Goal: Task Accomplishment & Management: Manage account settings

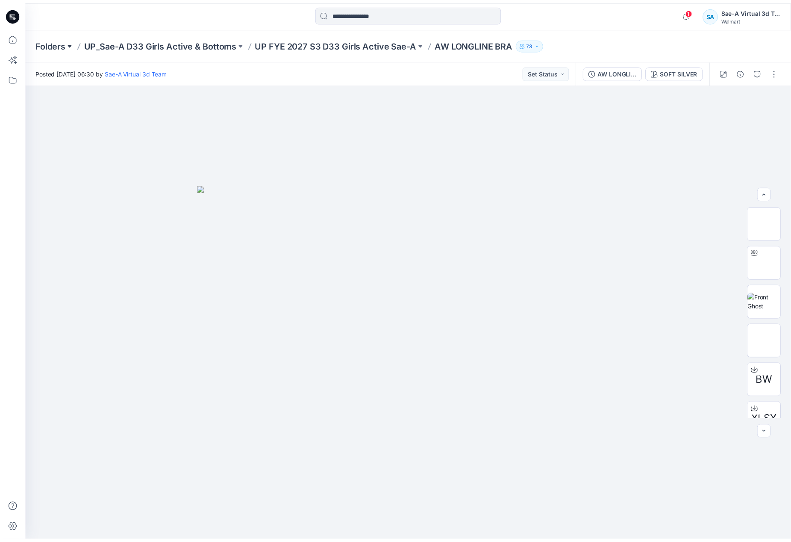
scroll to position [95, 0]
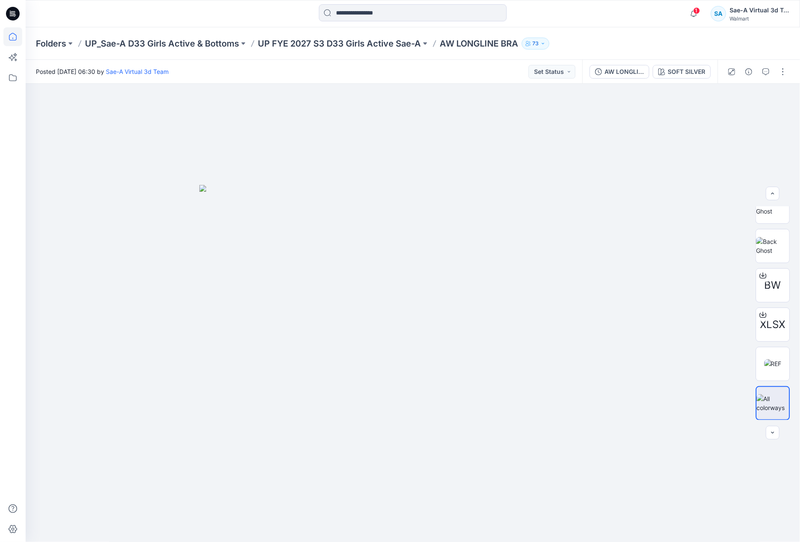
click at [15, 37] on icon at bounding box center [12, 36] width 19 height 19
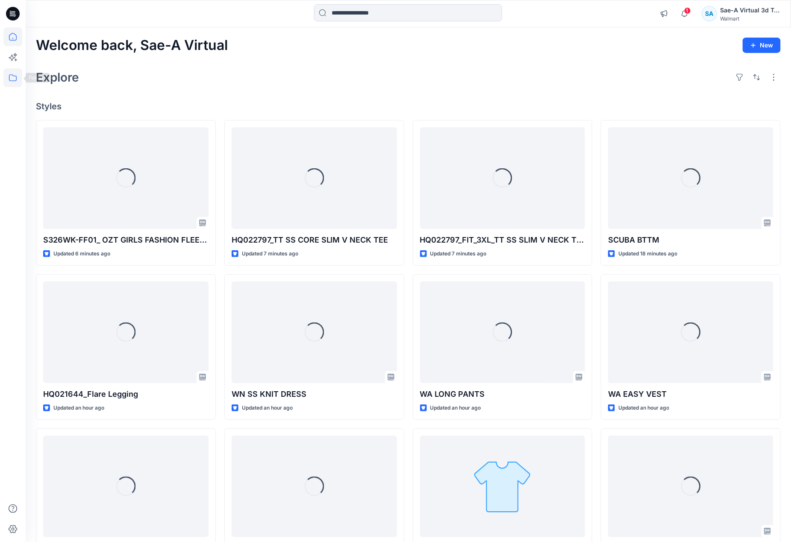
click at [6, 73] on icon at bounding box center [12, 77] width 19 height 19
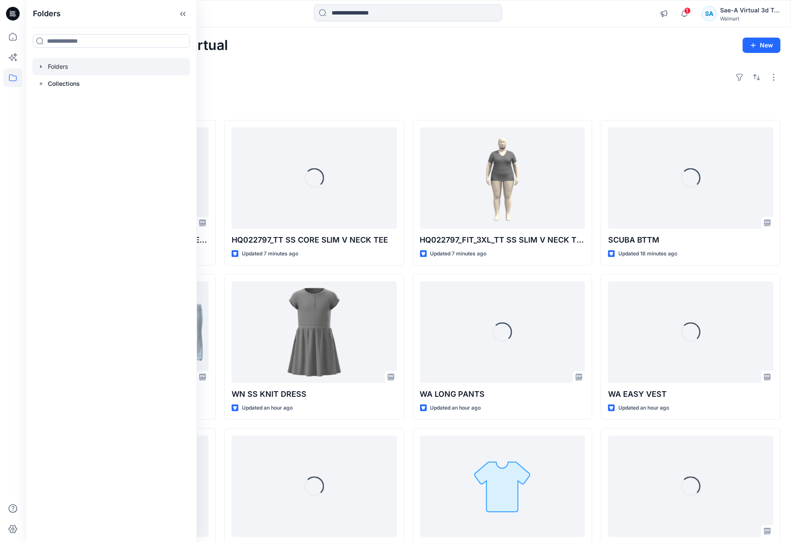
click at [38, 65] on icon "button" at bounding box center [41, 66] width 7 height 7
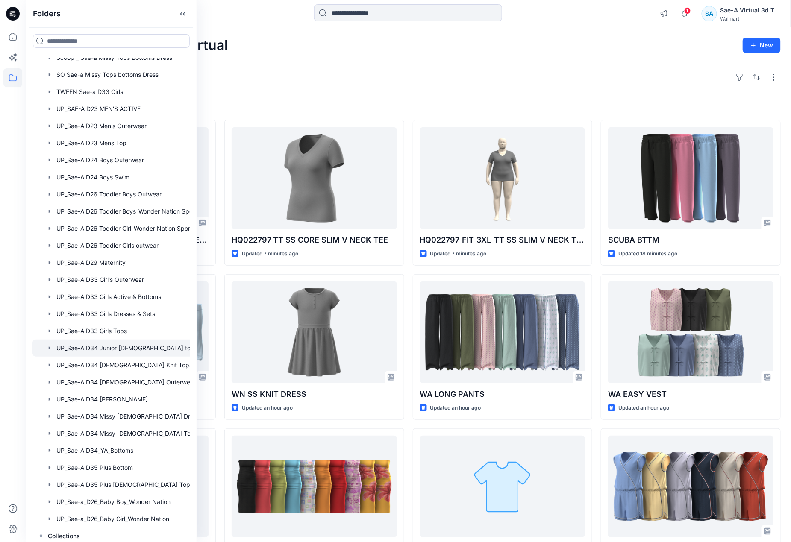
scroll to position [575, 0]
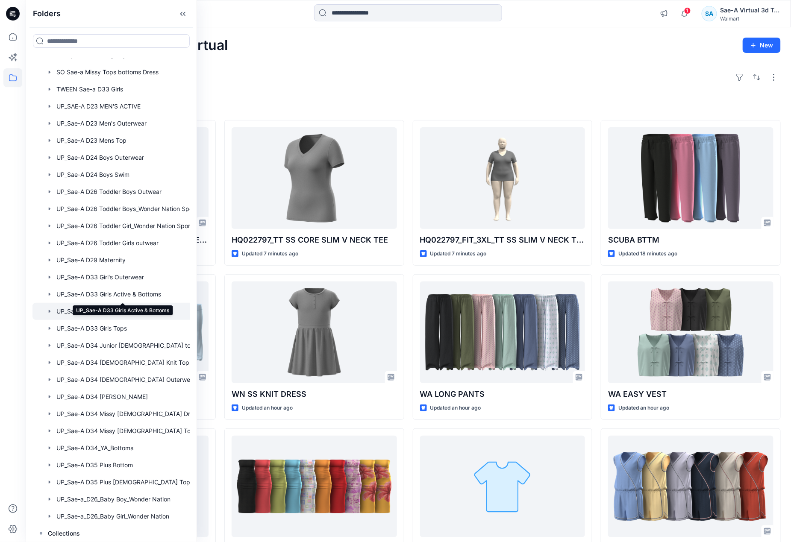
click at [135, 307] on div at bounding box center [122, 311] width 180 height 17
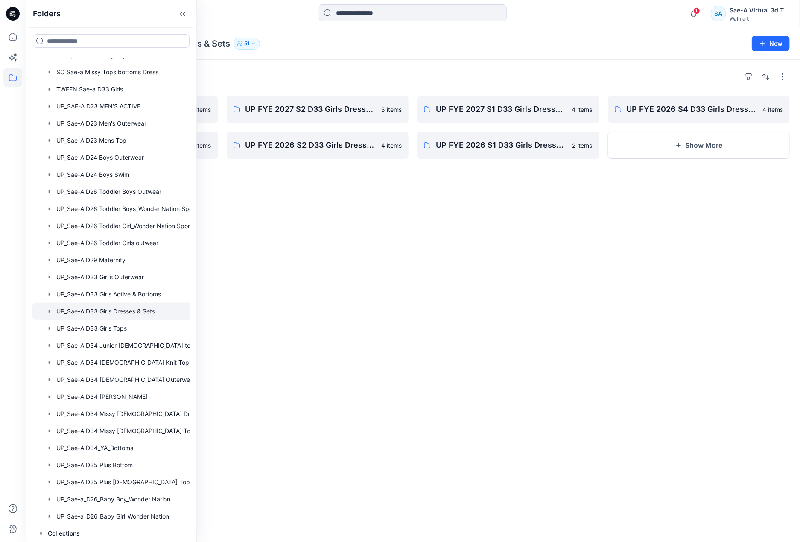
click at [530, 40] on div "Folders UP_Sae-A D33 Girls Dresses & Sets 51" at bounding box center [380, 44] width 688 height 12
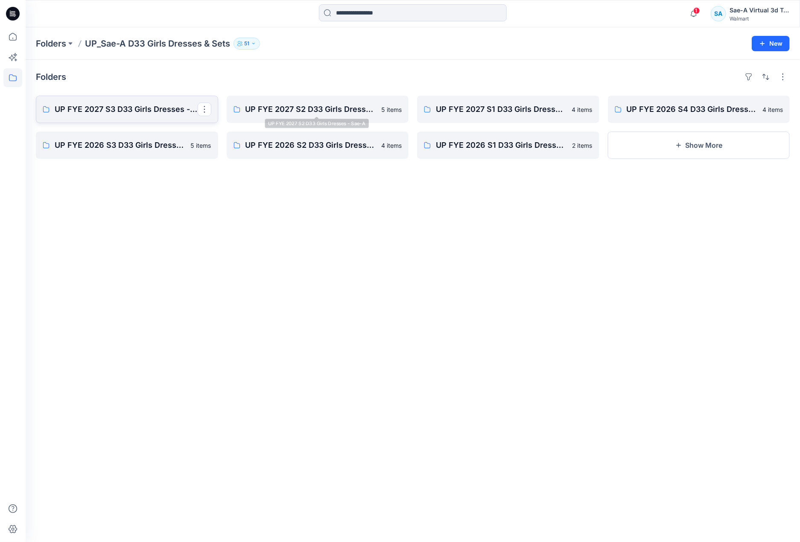
click at [147, 114] on p "UP FYE 2027 S3 D33 Girls Dresses - Sae-A" at bounding box center [126, 109] width 143 height 12
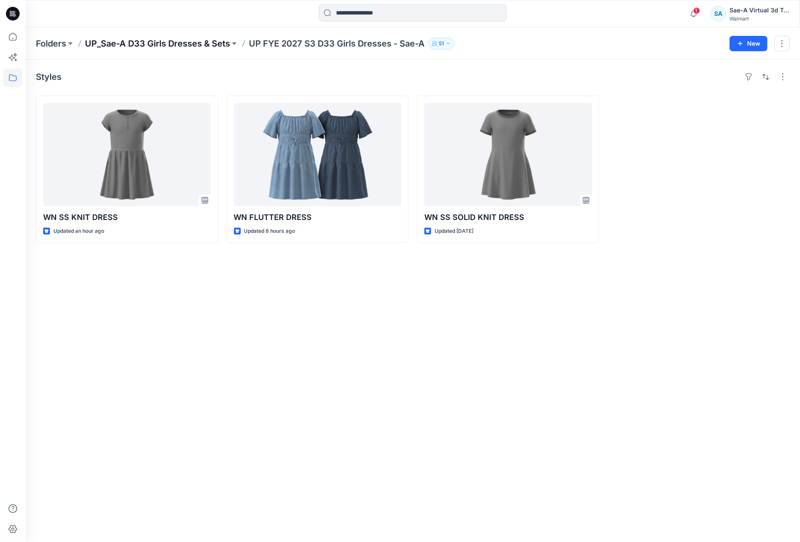
click at [194, 47] on p "UP_Sae-A D33 Girls Dresses & Sets" at bounding box center [157, 44] width 145 height 12
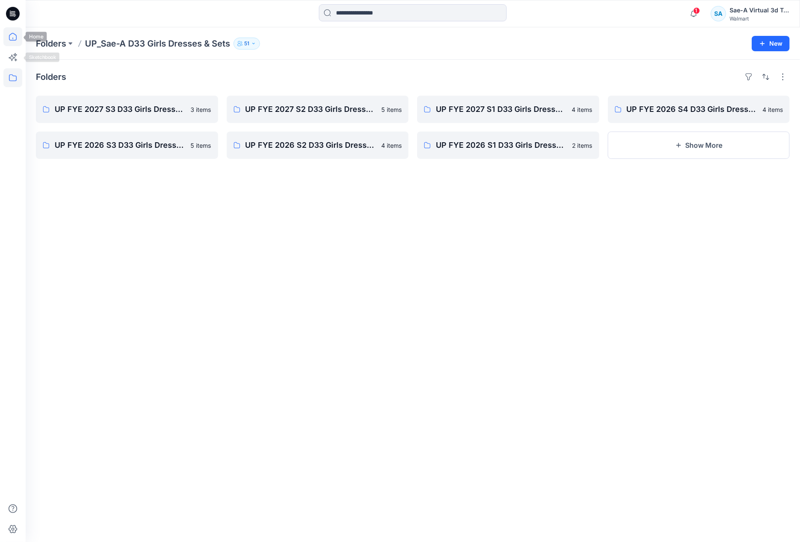
click at [16, 41] on icon at bounding box center [12, 36] width 19 height 19
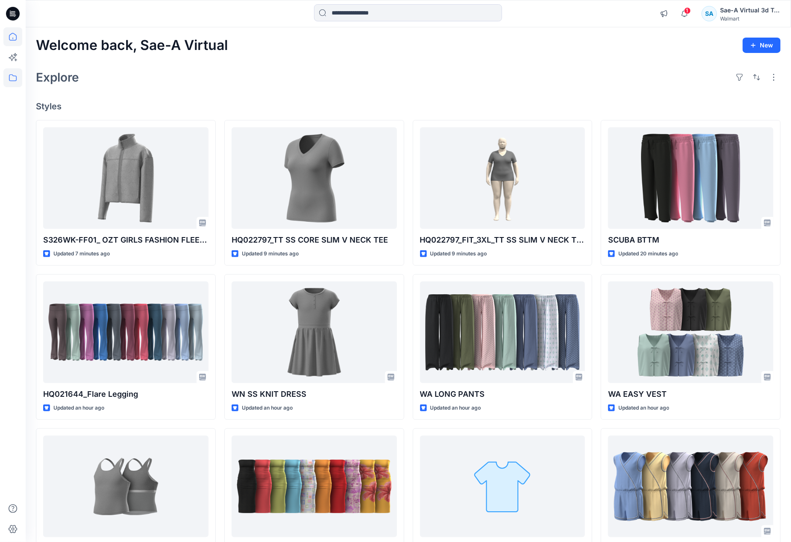
click at [18, 79] on icon at bounding box center [12, 77] width 19 height 19
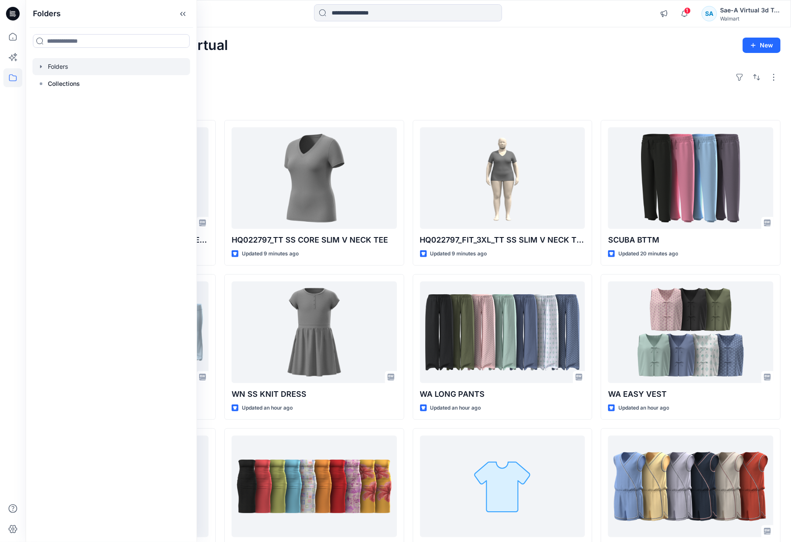
click at [40, 65] on icon "button" at bounding box center [41, 66] width 7 height 7
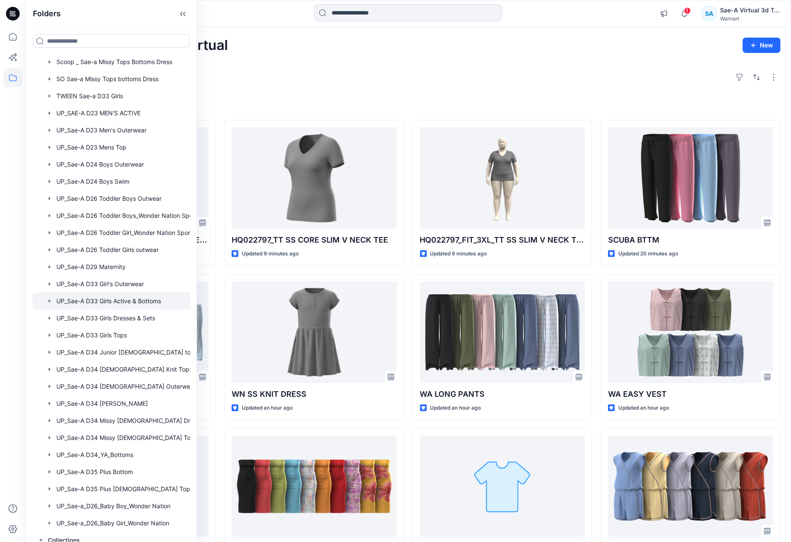
scroll to position [575, 0]
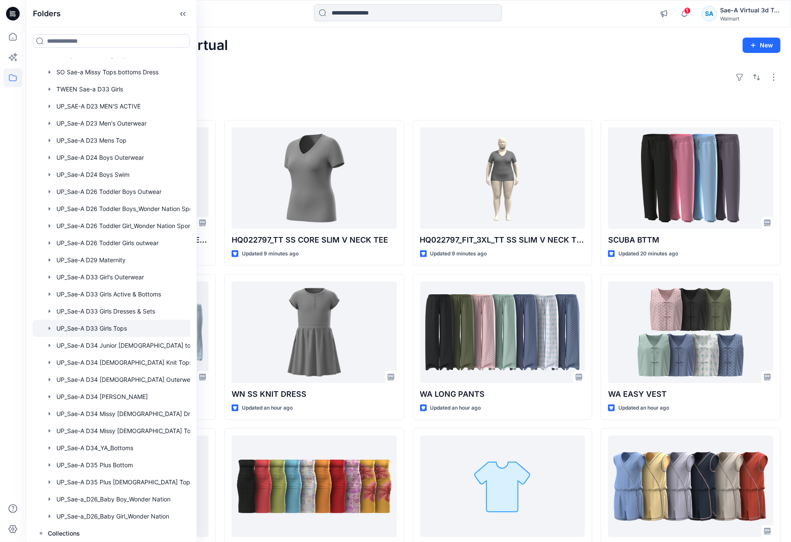
click at [122, 322] on div at bounding box center [122, 328] width 180 height 17
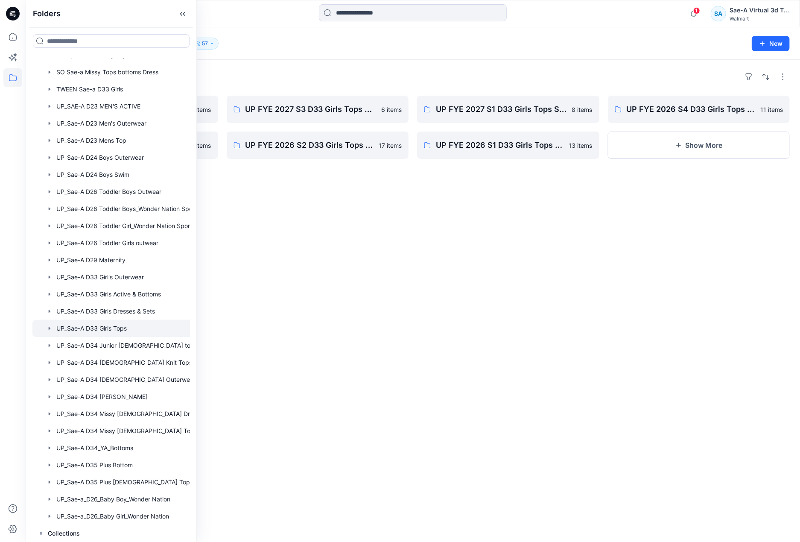
click at [321, 68] on div "Folders UP FYE 2027 S2 D33 Girls Tops Sae-A 8 items UP FYE 2026 S3 D33 Girls To…" at bounding box center [413, 301] width 775 height 482
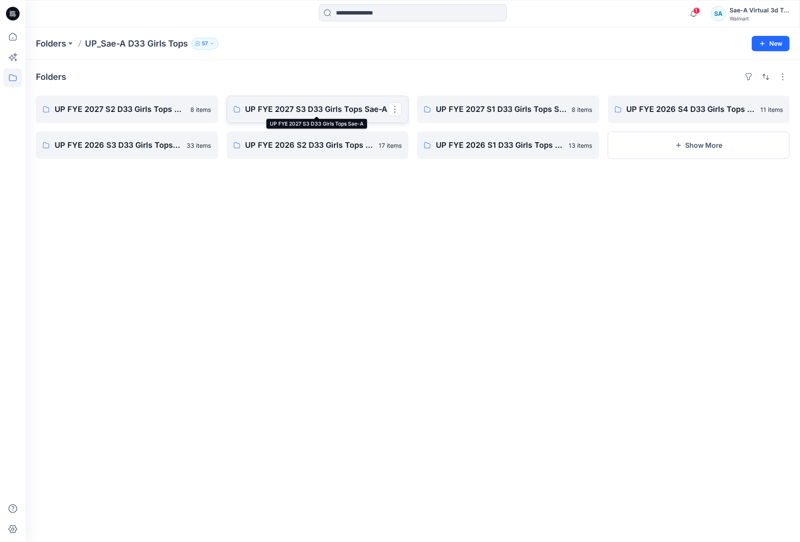
click at [314, 114] on p "UP FYE 2027 S3 D33 Girls Tops Sae-A" at bounding box center [317, 109] width 143 height 12
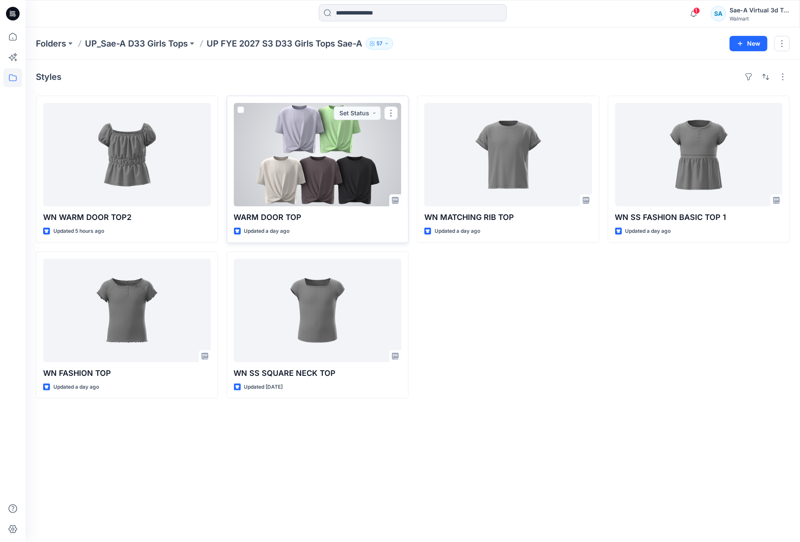
click at [321, 179] on div at bounding box center [318, 154] width 168 height 103
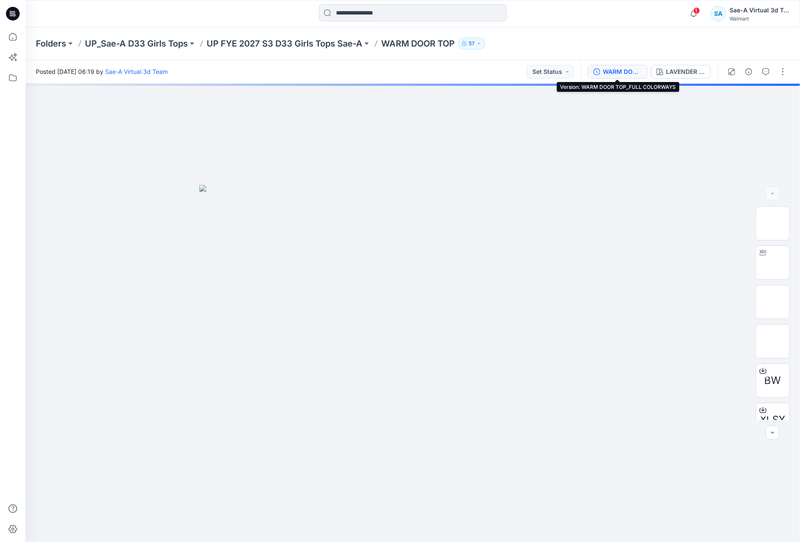
click at [618, 74] on div "WARM DOOR TOP_FULL COLORWAYS" at bounding box center [622, 71] width 39 height 9
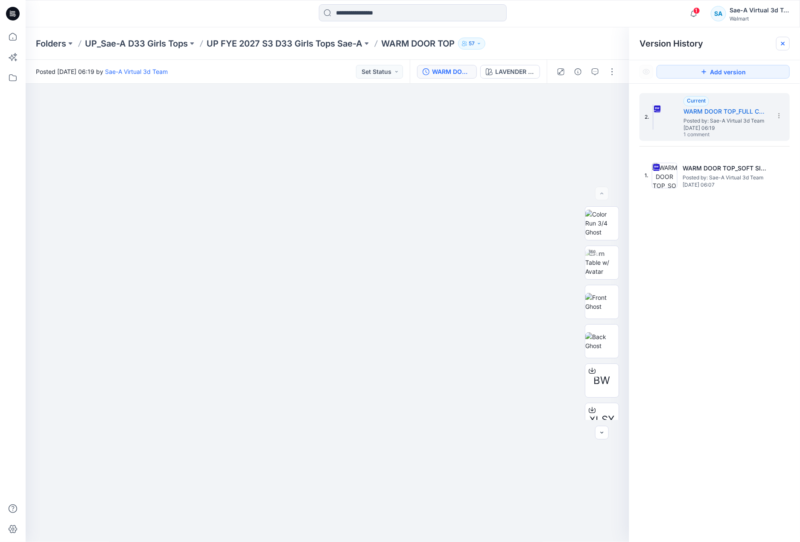
click at [783, 44] on icon at bounding box center [783, 43] width 7 height 7
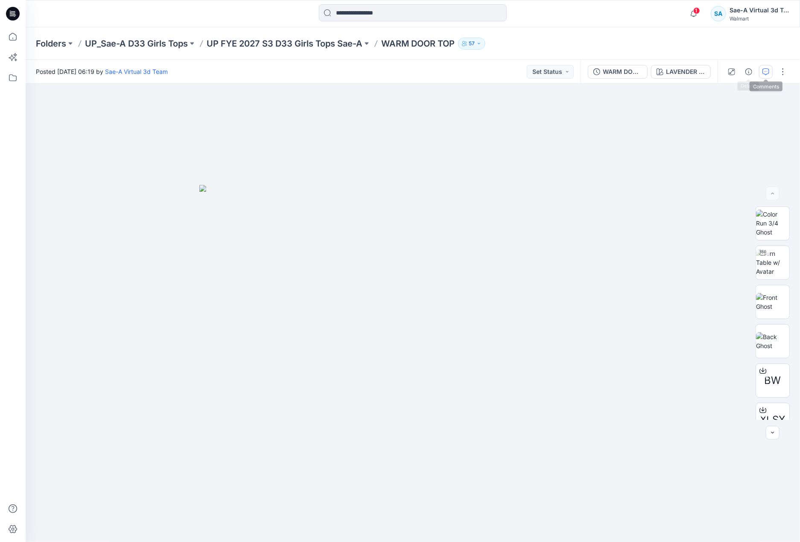
click at [765, 69] on icon "button" at bounding box center [766, 71] width 7 height 7
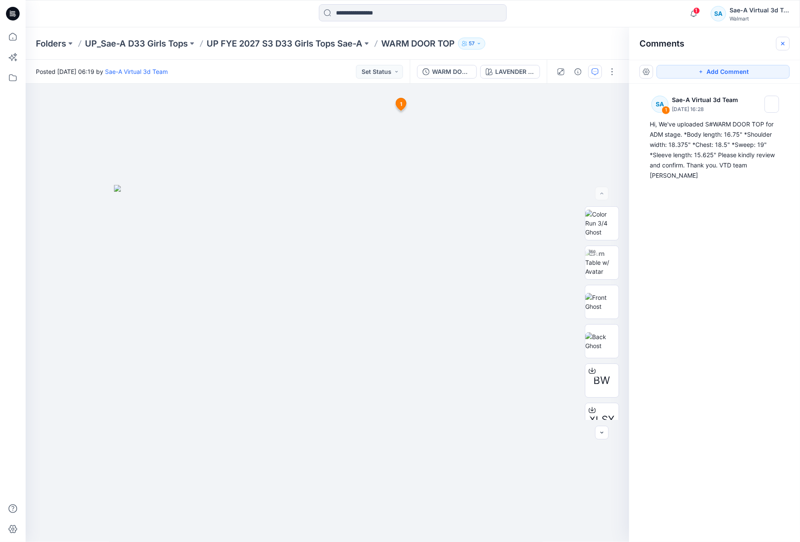
click at [782, 41] on icon "button" at bounding box center [783, 43] width 7 height 7
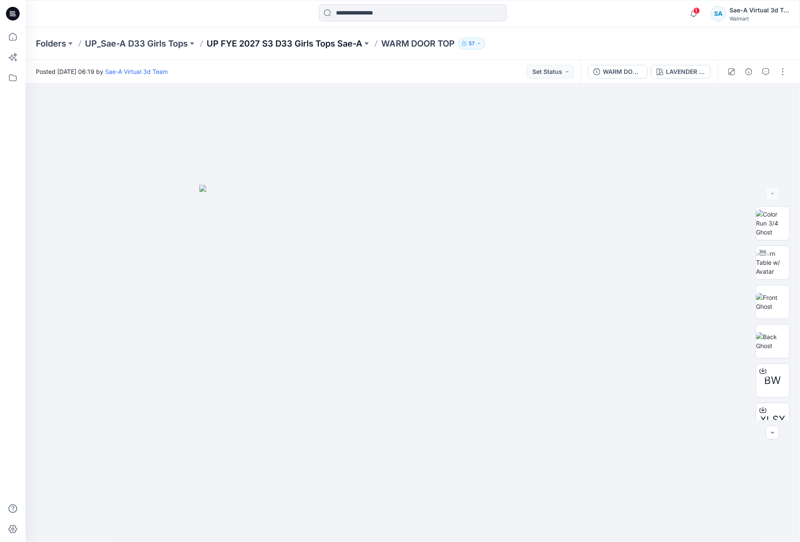
click at [245, 42] on p "UP FYE 2027 S3 D33 Girls Tops Sae-A" at bounding box center [285, 44] width 156 height 12
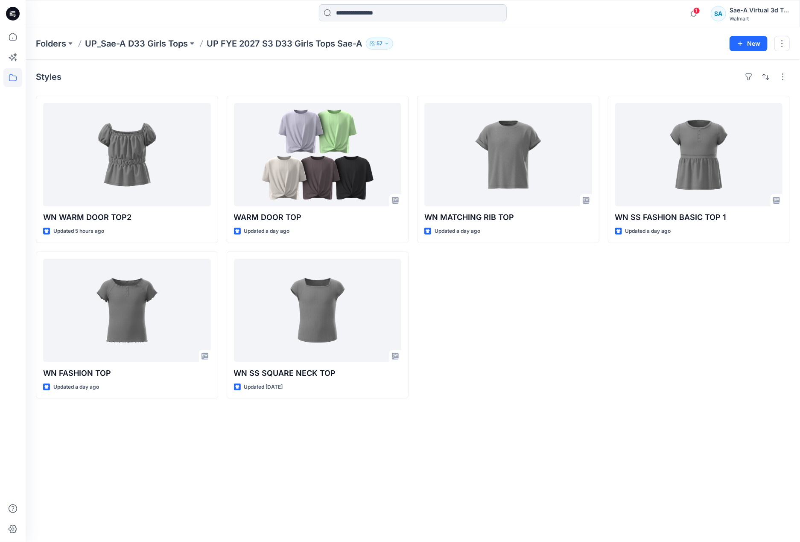
click at [360, 9] on input at bounding box center [413, 12] width 188 height 17
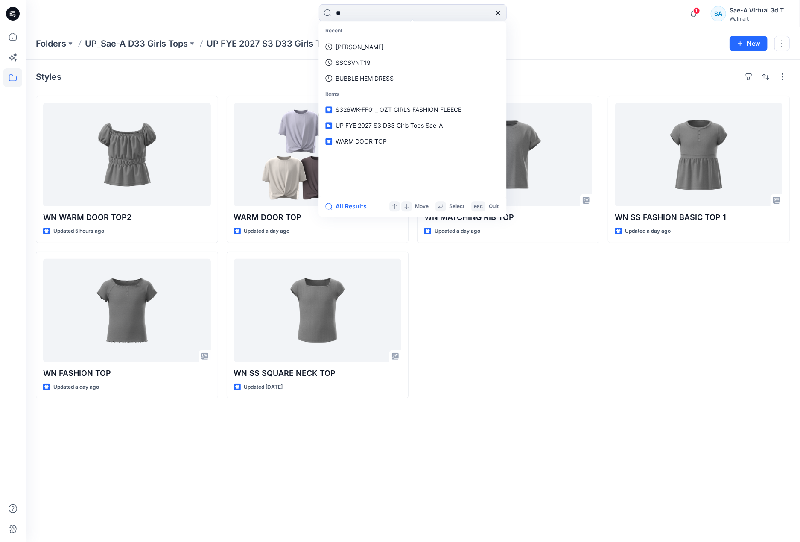
type input "*"
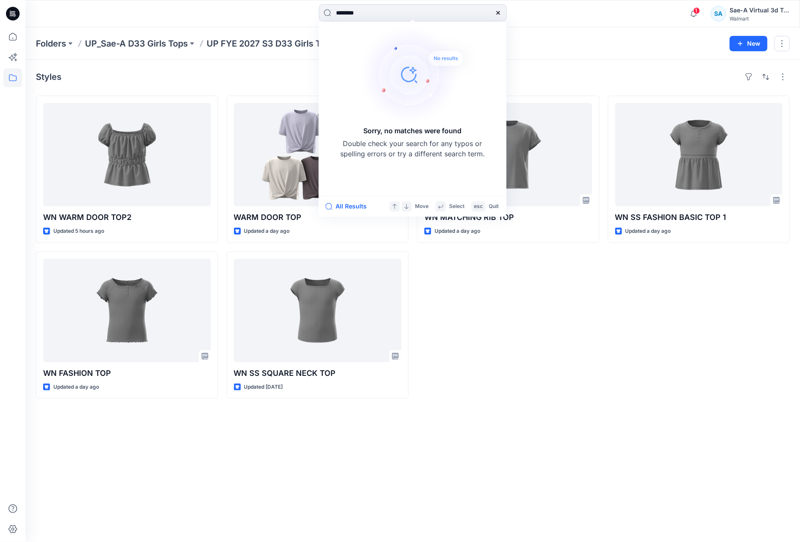
drag, startPoint x: 345, startPoint y: 12, endPoint x: 318, endPoint y: 15, distance: 26.6
click at [322, 15] on input "********" at bounding box center [413, 12] width 188 height 17
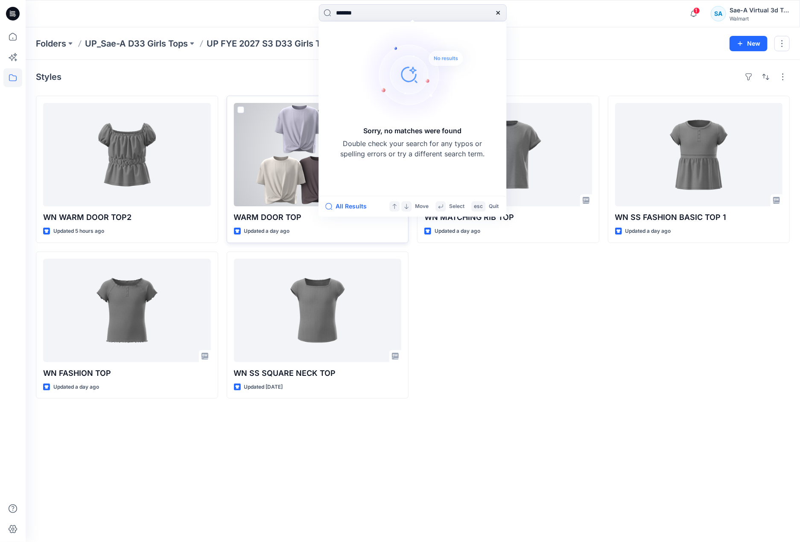
type input "********"
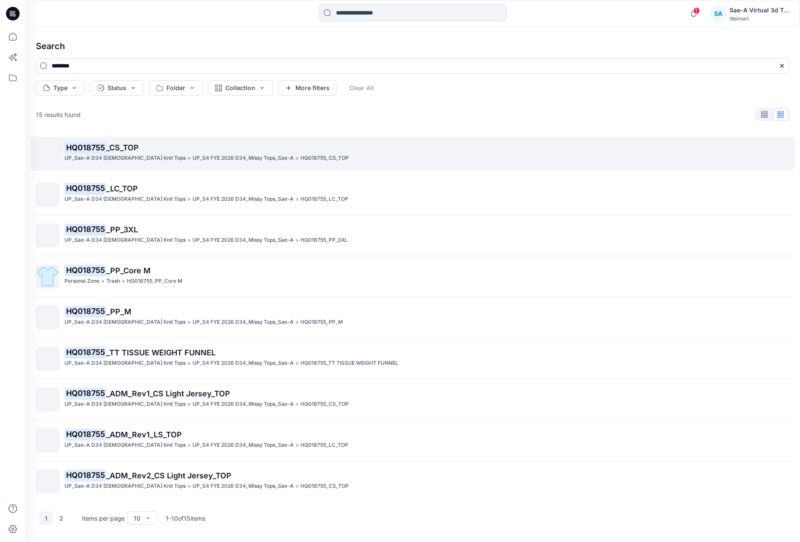
click at [131, 152] on span "_CS_TOP" at bounding box center [122, 147] width 32 height 9
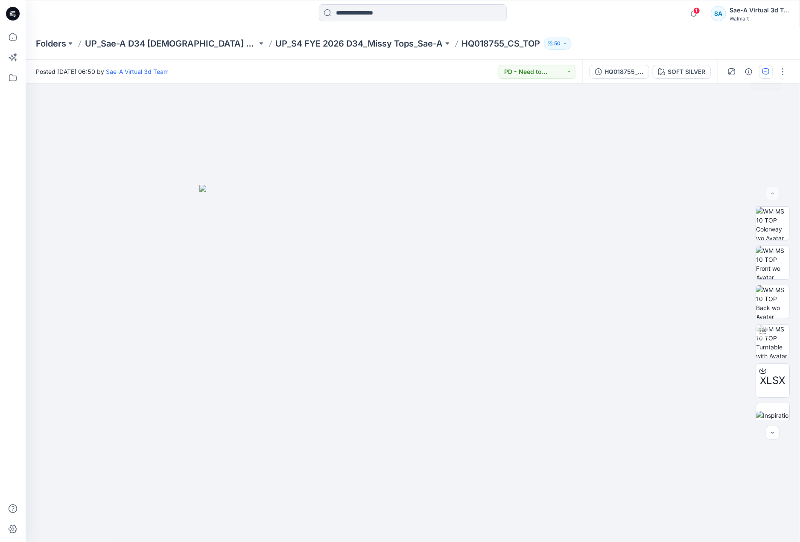
click at [763, 71] on icon "button" at bounding box center [766, 71] width 7 height 7
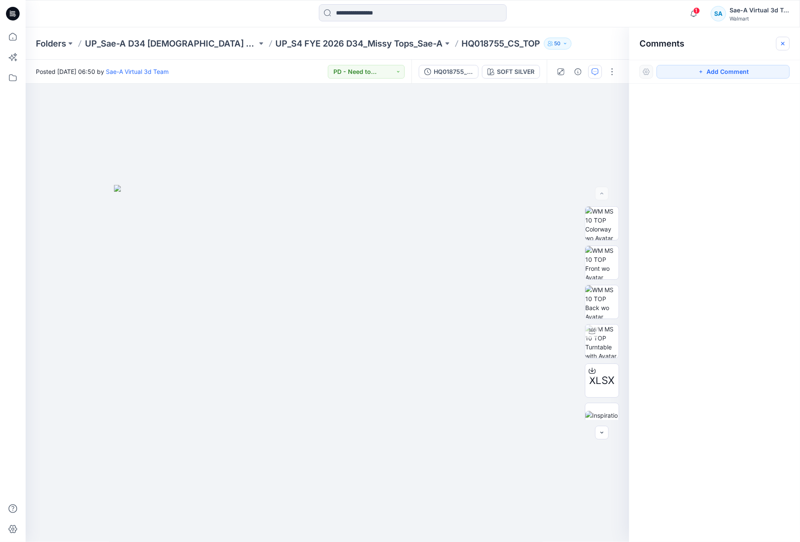
click at [786, 39] on button "button" at bounding box center [784, 44] width 14 height 14
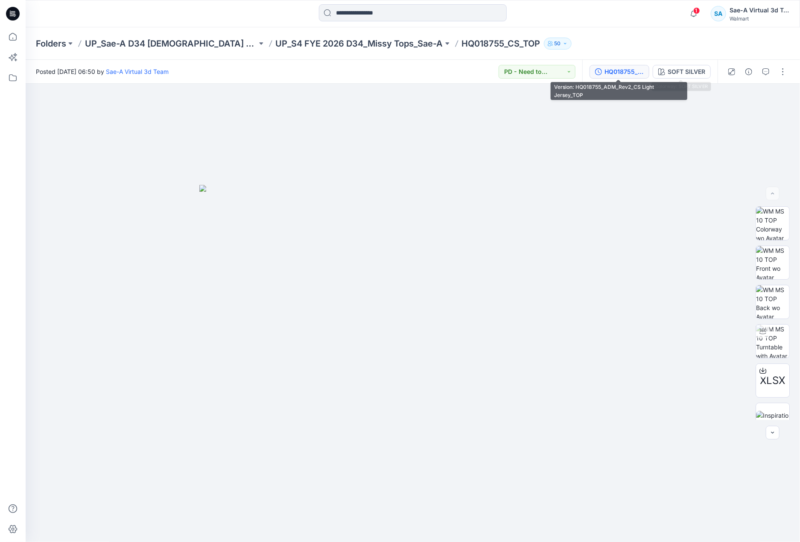
click at [621, 73] on div "HQ018755_ADM_Rev2_CS Light Jersey_TOP" at bounding box center [624, 71] width 39 height 9
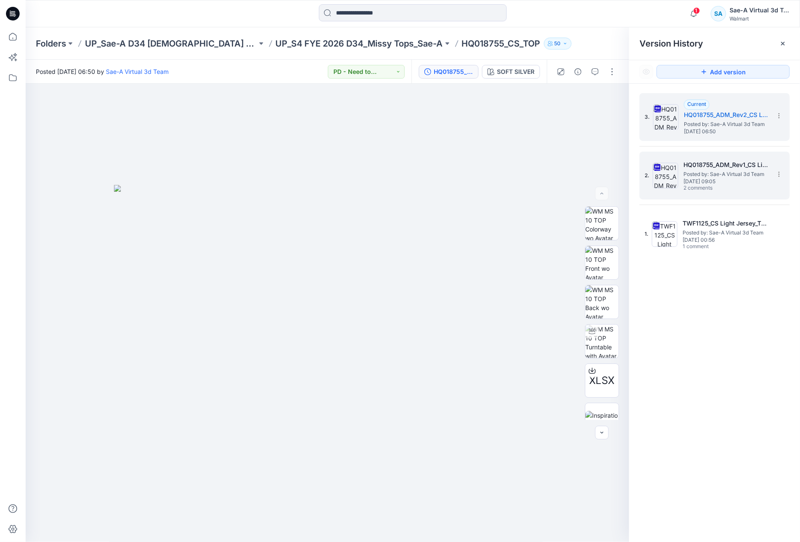
click at [720, 166] on h5 "HQ018755_ADM_Rev1_CS Light Jersey_TOP" at bounding box center [726, 165] width 85 height 10
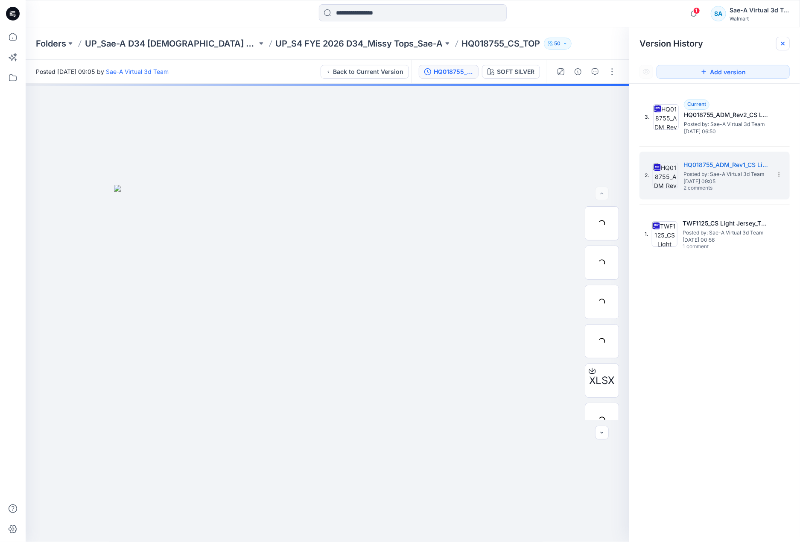
click at [783, 41] on icon at bounding box center [783, 43] width 7 height 7
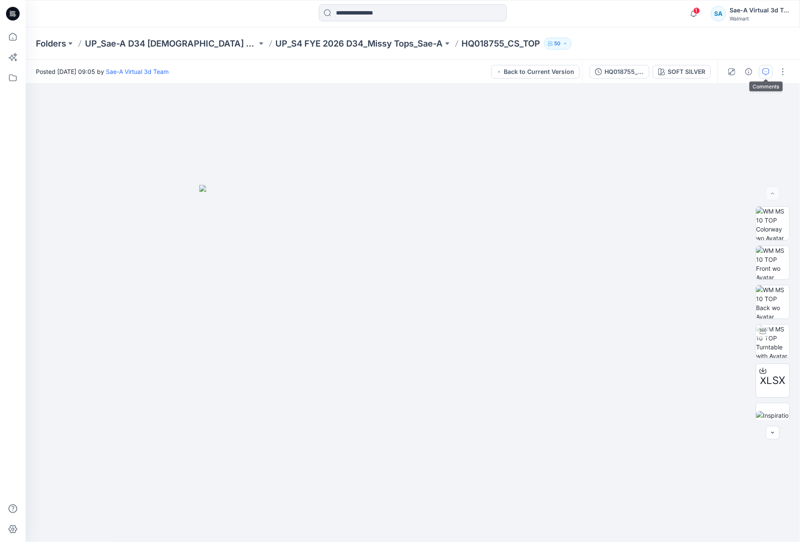
click at [767, 72] on icon "button" at bounding box center [766, 71] width 7 height 7
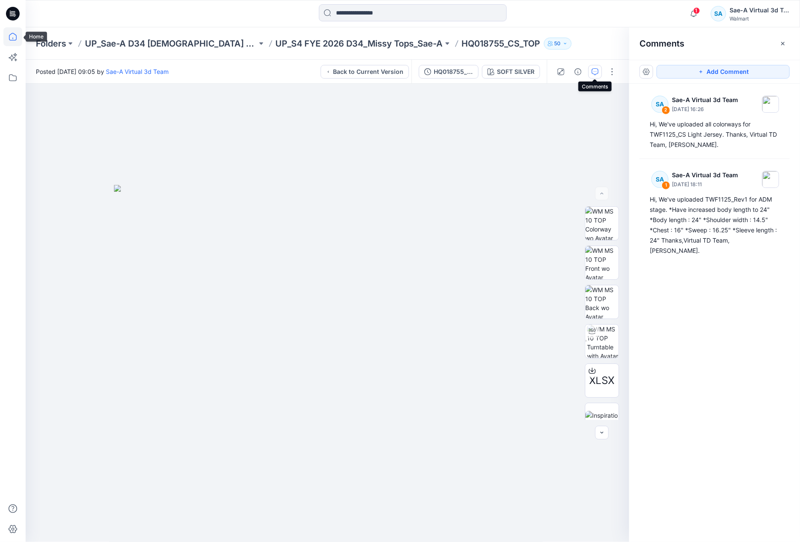
click at [12, 35] on icon at bounding box center [12, 36] width 19 height 19
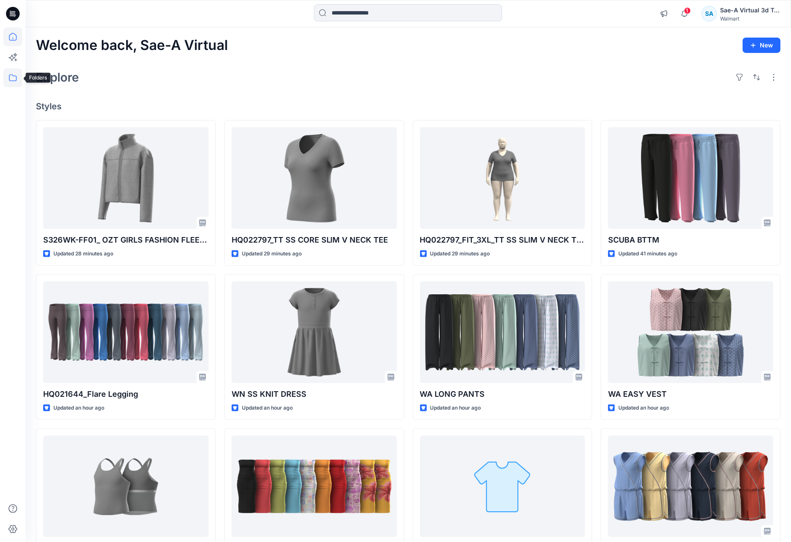
click at [12, 75] on icon at bounding box center [12, 77] width 19 height 19
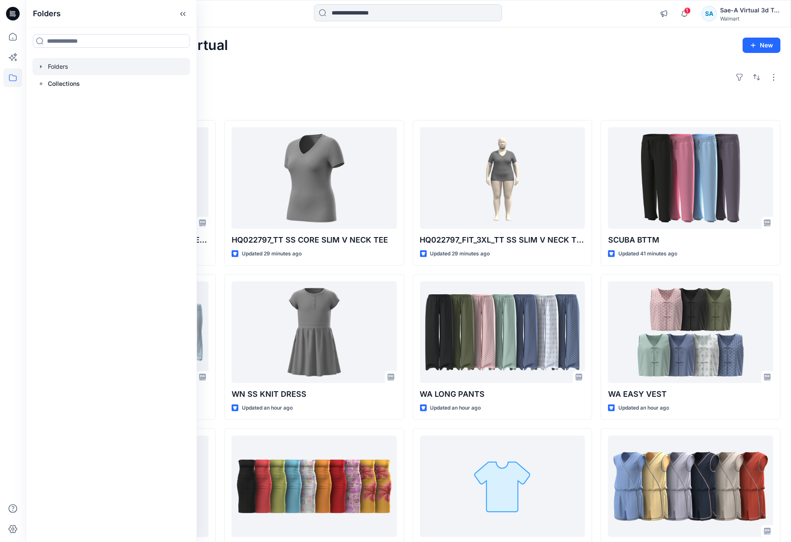
click at [38, 66] on icon "button" at bounding box center [41, 66] width 7 height 7
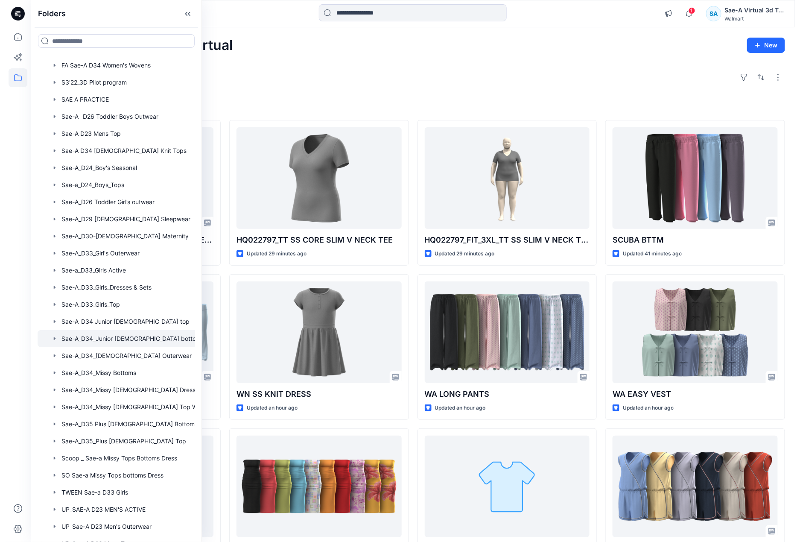
scroll to position [415, 0]
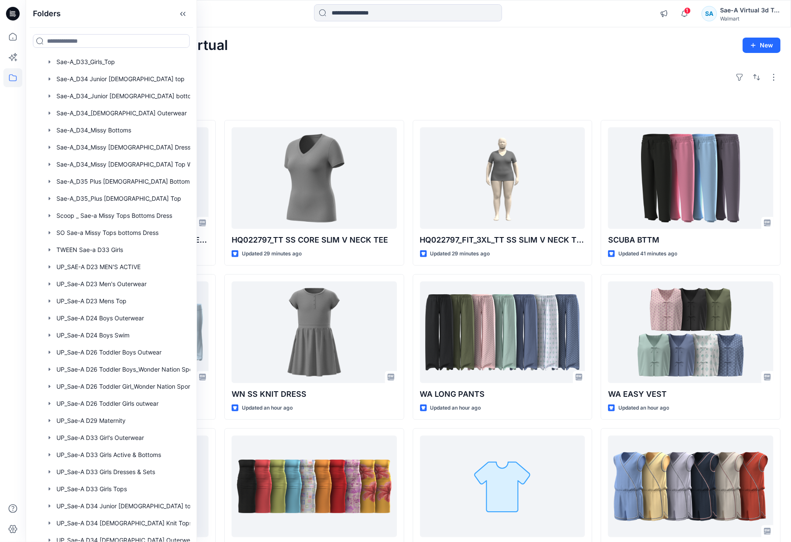
click at [297, 81] on div "Explore" at bounding box center [408, 77] width 744 height 21
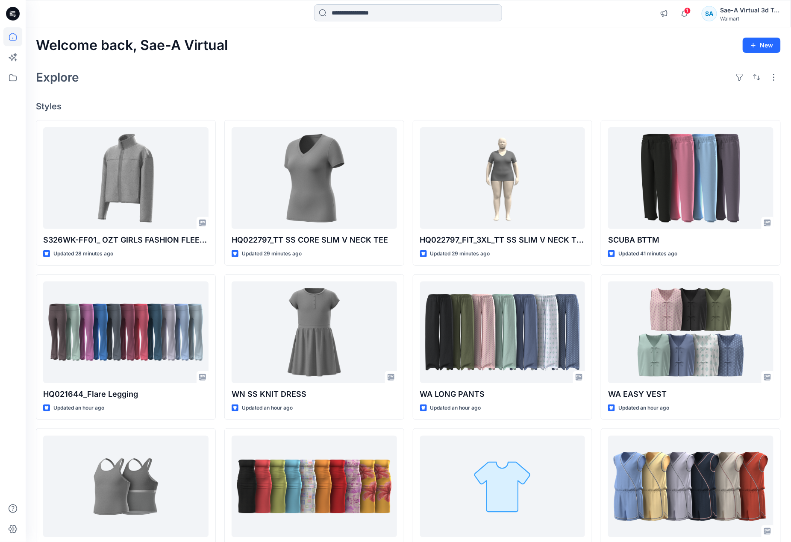
click at [371, 8] on input at bounding box center [408, 12] width 188 height 17
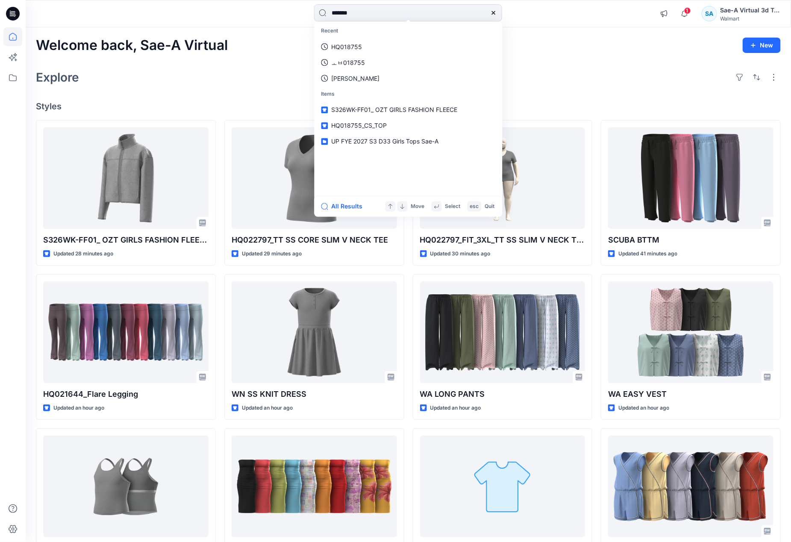
type input "********"
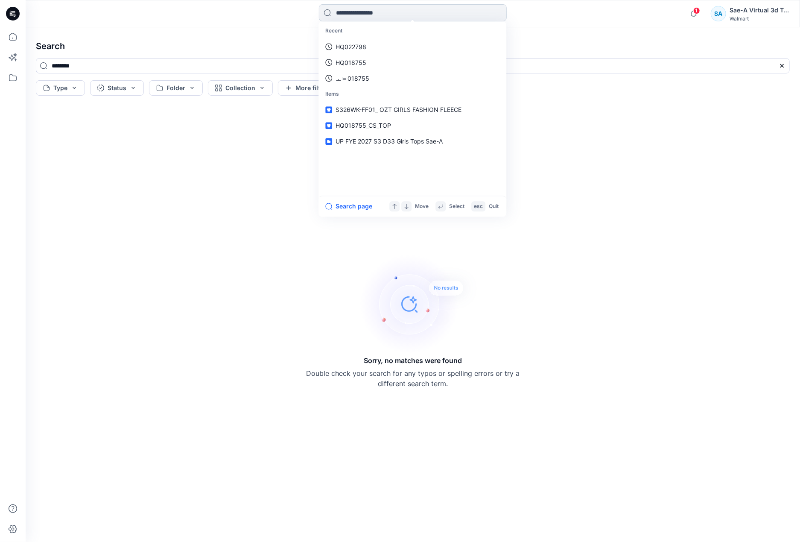
click at [352, 12] on input at bounding box center [413, 12] width 188 height 17
paste input "**********"
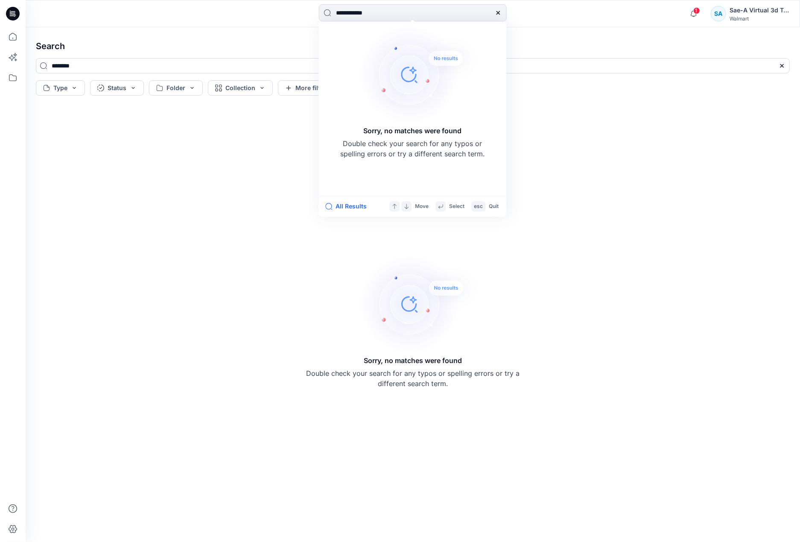
drag, startPoint x: 398, startPoint y: 14, endPoint x: 246, endPoint y: 21, distance: 151.4
click at [246, 21] on div "**********" at bounding box center [412, 13] width 387 height 19
paste input
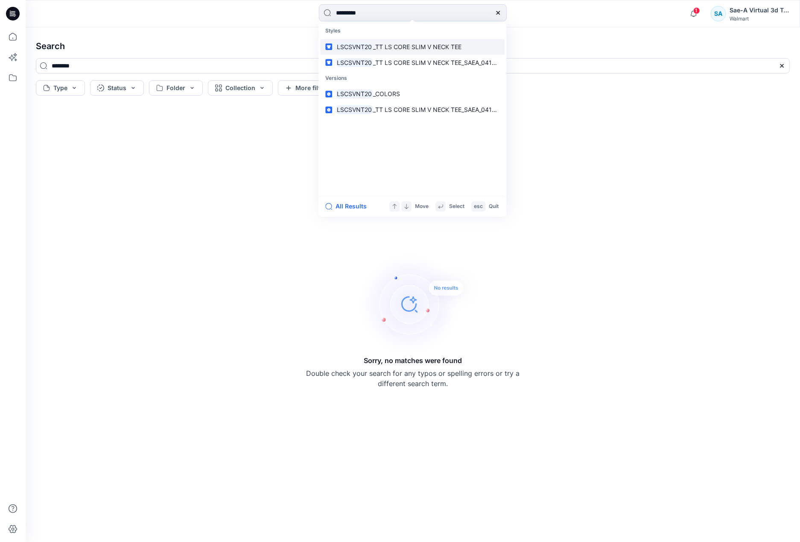
type input "*********"
click at [381, 44] on span "_TT LS CORE SLIM V NECK TEE" at bounding box center [417, 46] width 88 height 7
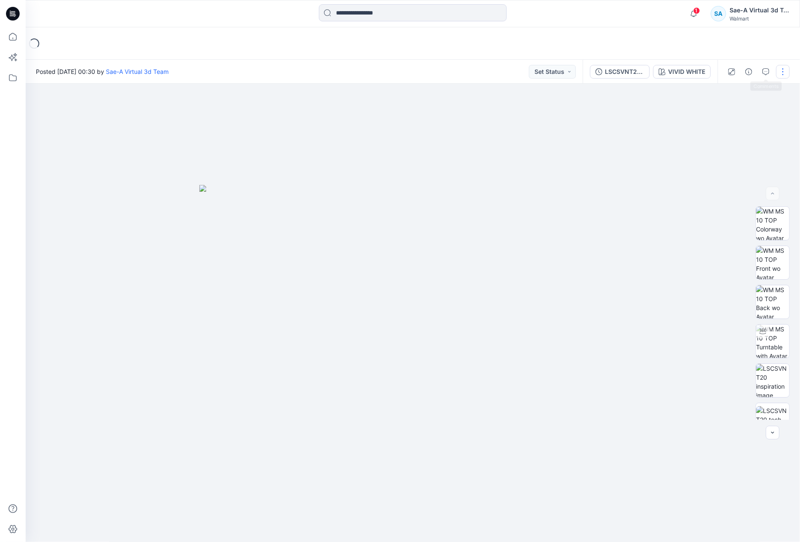
click at [780, 71] on button "button" at bounding box center [784, 72] width 14 height 14
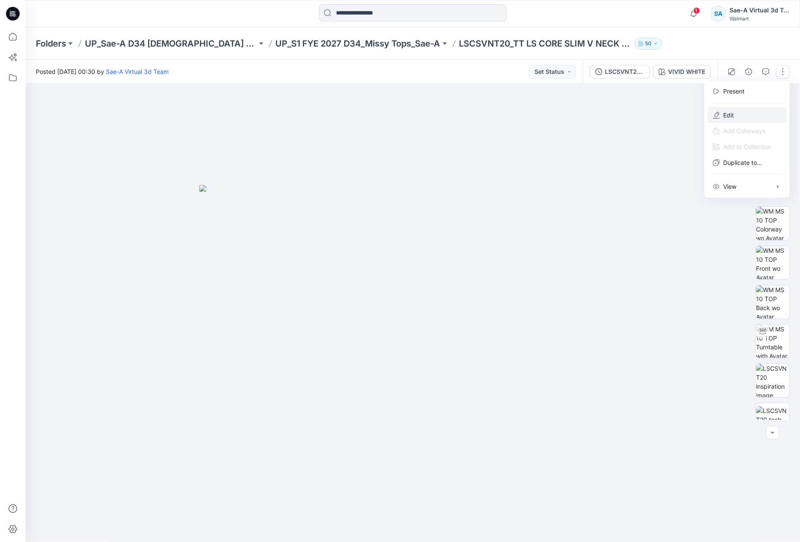
click at [737, 112] on button "Edit" at bounding box center [747, 115] width 79 height 16
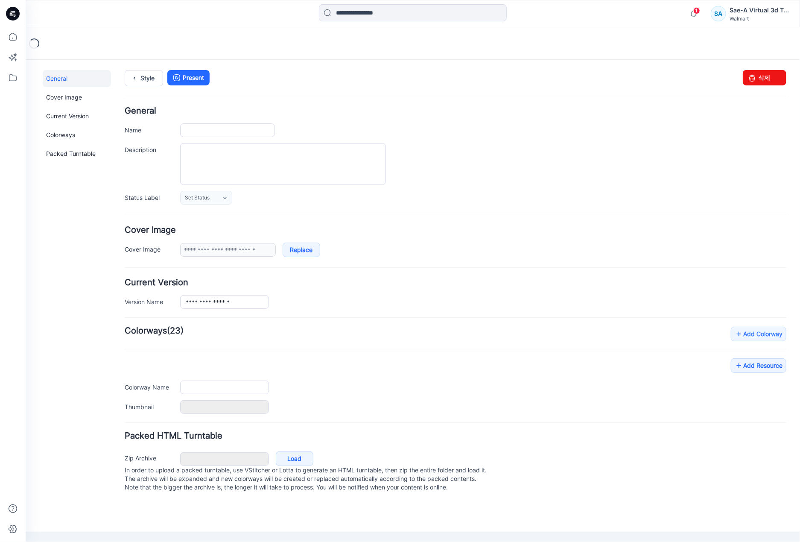
type input "**********"
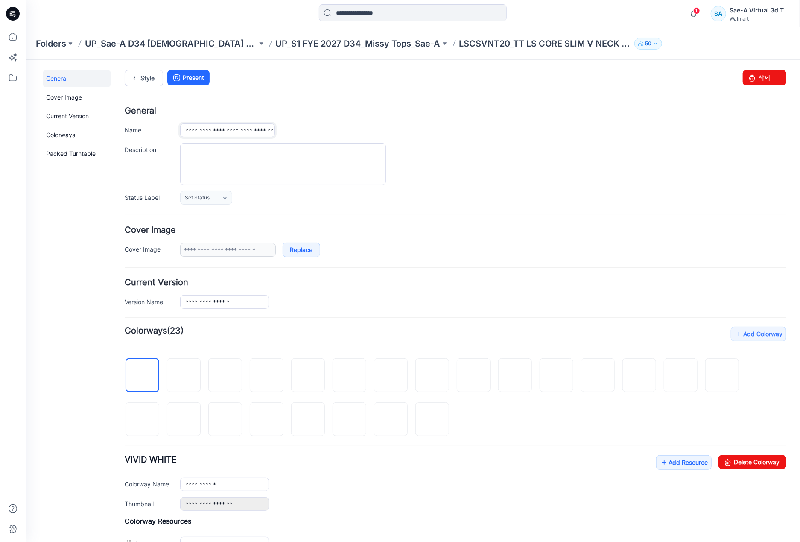
drag, startPoint x: 219, startPoint y: 129, endPoint x: 208, endPoint y: 135, distance: 12.8
click at [170, 135] on div "**********" at bounding box center [455, 130] width 662 height 14
paste input "text"
type input "**********"
click at [146, 79] on link "Style" at bounding box center [143, 78] width 38 height 16
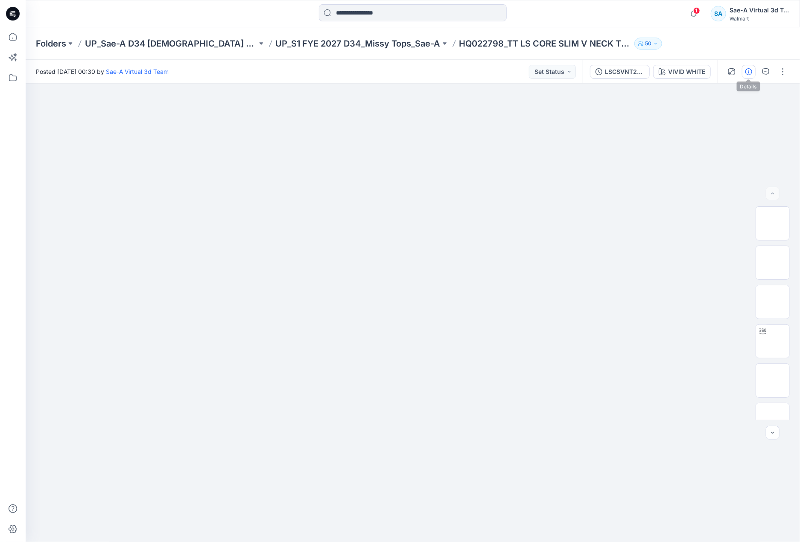
click at [750, 74] on icon "button" at bounding box center [749, 71] width 7 height 7
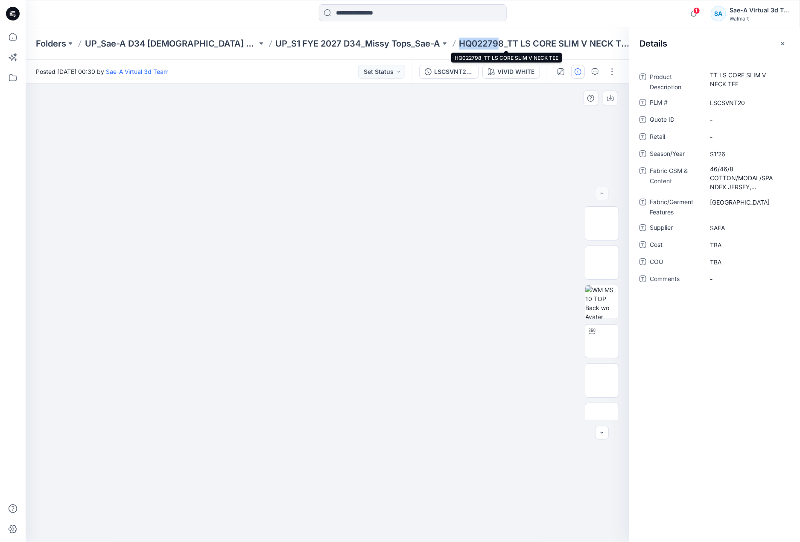
drag, startPoint x: 462, startPoint y: 45, endPoint x: 628, endPoint y: 96, distance: 174.3
click at [460, 41] on p "HQ022798_TT LS CORE SLIM V NECK TEE" at bounding box center [546, 44] width 172 height 12
click at [753, 101] on \ "LSCSVNT20" at bounding box center [747, 102] width 74 height 9
drag, startPoint x: 753, startPoint y: 101, endPoint x: 679, endPoint y: 101, distance: 73.9
click at [679, 101] on div "PLM # *********" at bounding box center [715, 103] width 150 height 14
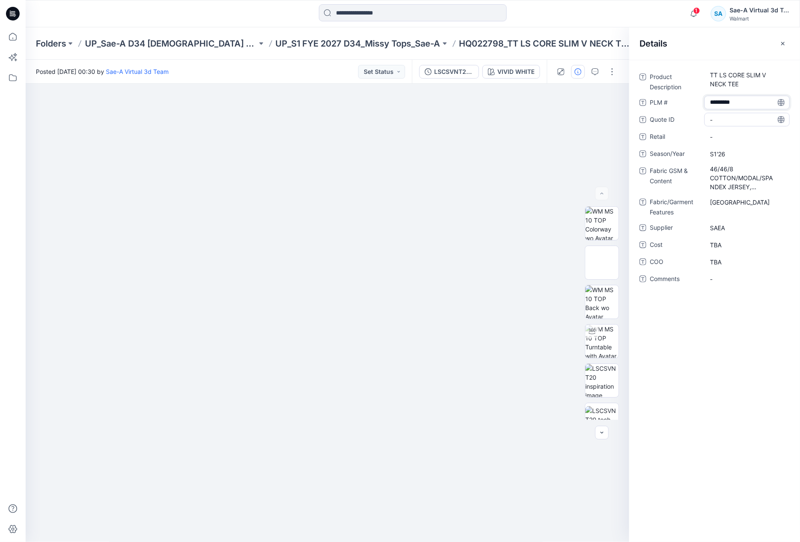
type textarea "********"
click at [595, 28] on div "Folders UP_Sae-A D34 Ladies Knit Tops UP_S1 FYE 2027 D34_Missy Tops_Sae-A HQ022…" at bounding box center [413, 43] width 775 height 32
click at [119, 13] on div at bounding box center [122, 13] width 193 height 19
click at [12, 35] on icon at bounding box center [12, 36] width 19 height 19
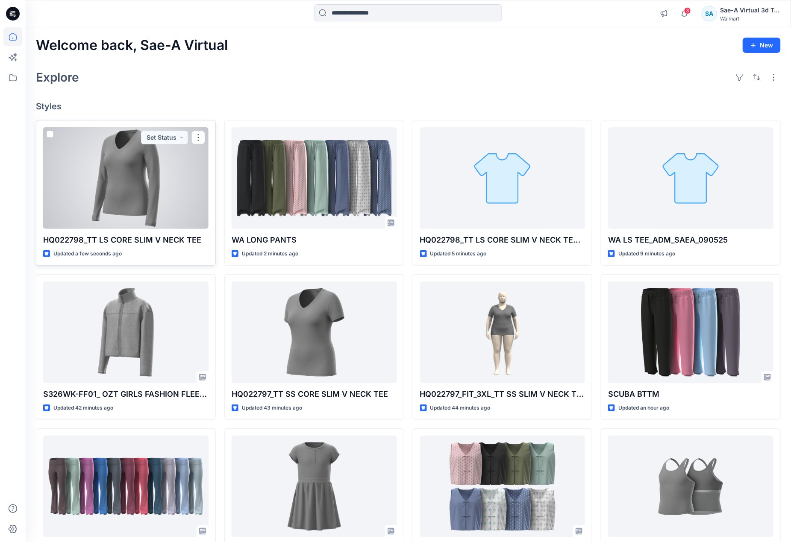
click at [166, 203] on div at bounding box center [125, 178] width 165 height 102
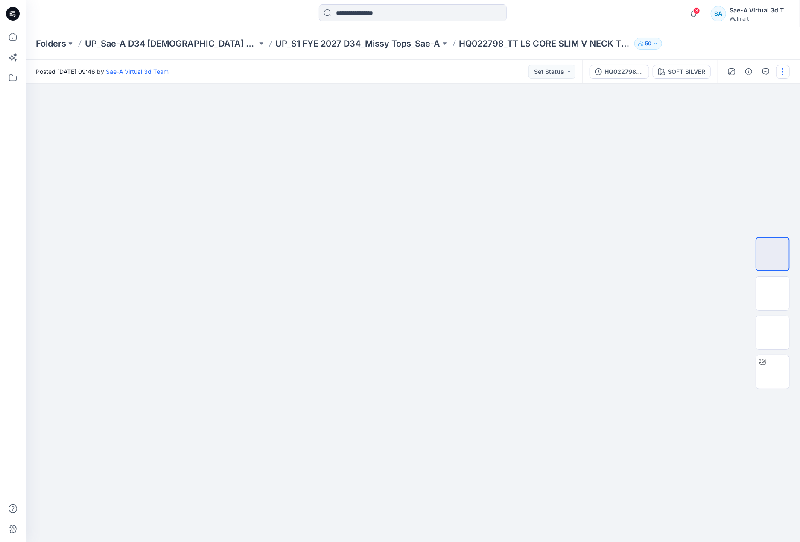
click at [787, 71] on button "button" at bounding box center [784, 72] width 14 height 14
click at [739, 114] on button "Edit" at bounding box center [747, 115] width 79 height 16
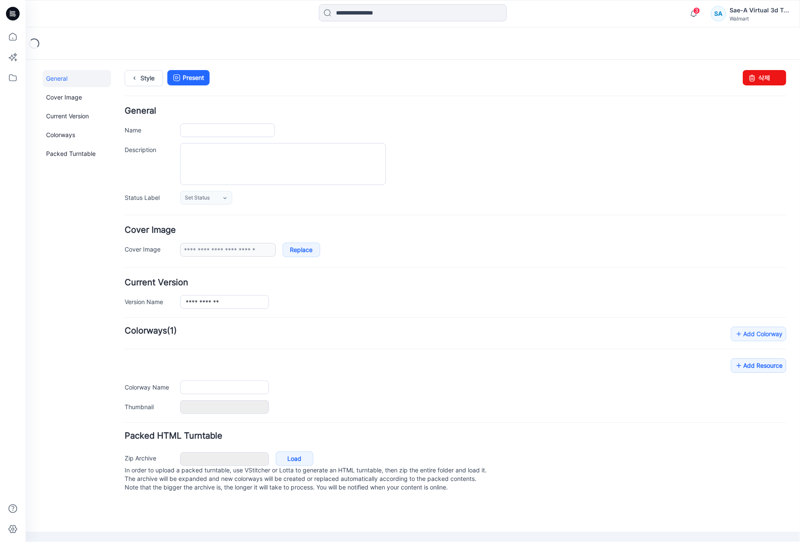
type input "**********"
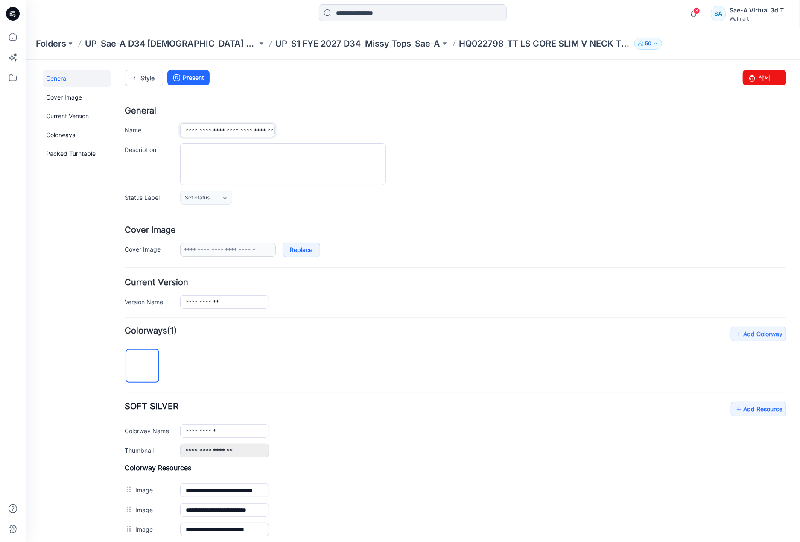
drag, startPoint x: 219, startPoint y: 132, endPoint x: 469, endPoint y: 132, distance: 250.7
click at [469, 132] on div "**********" at bounding box center [483, 130] width 607 height 14
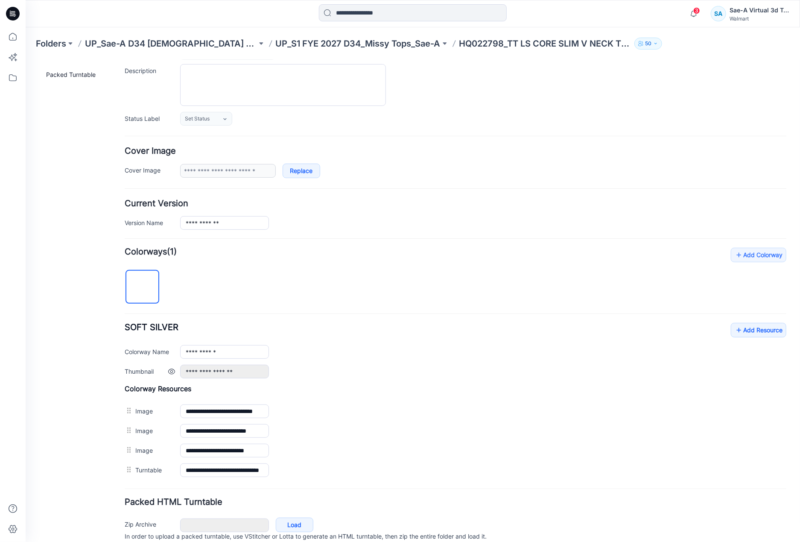
scroll to position [118, 0]
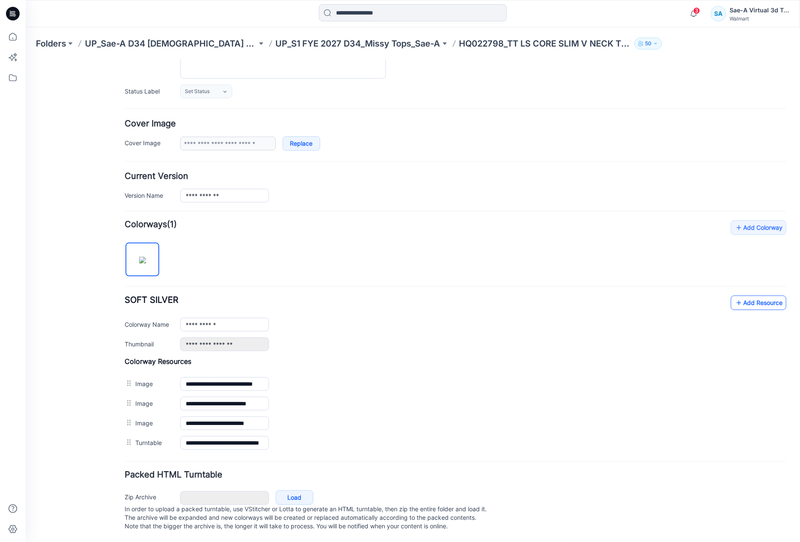
click at [752, 295] on link "Add Resource" at bounding box center [759, 302] width 56 height 15
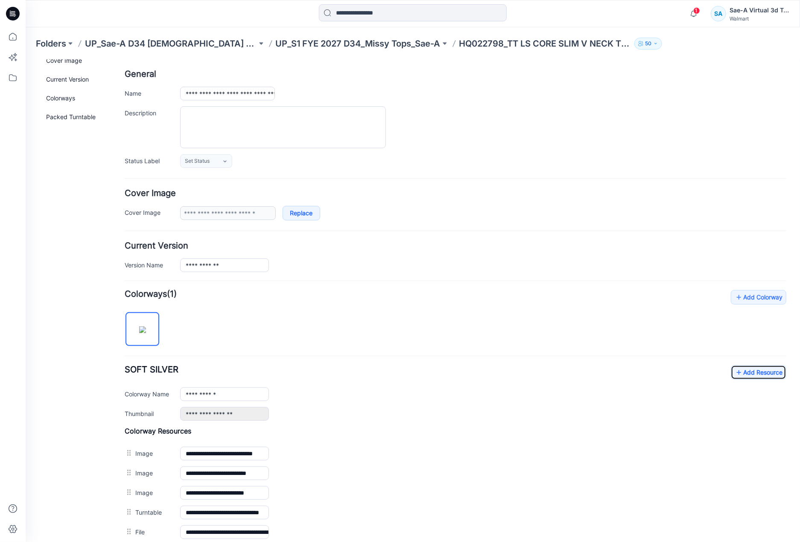
scroll to position [0, 0]
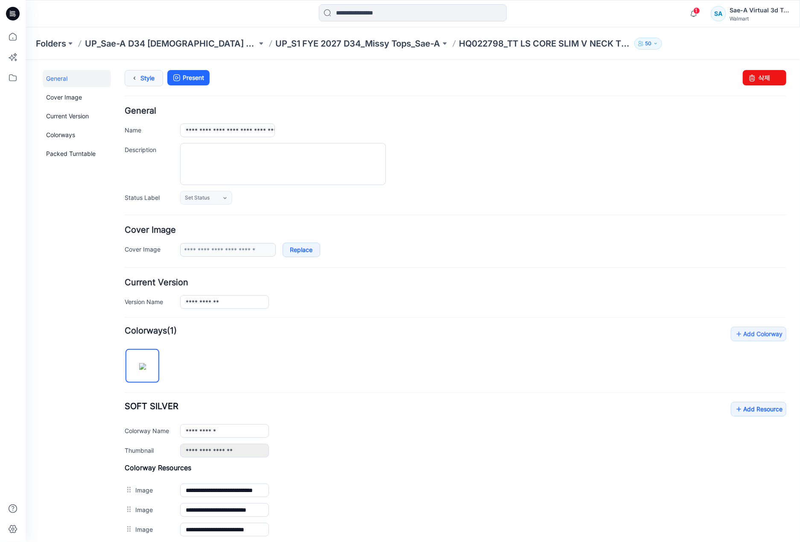
click at [155, 81] on link "Style" at bounding box center [143, 78] width 38 height 16
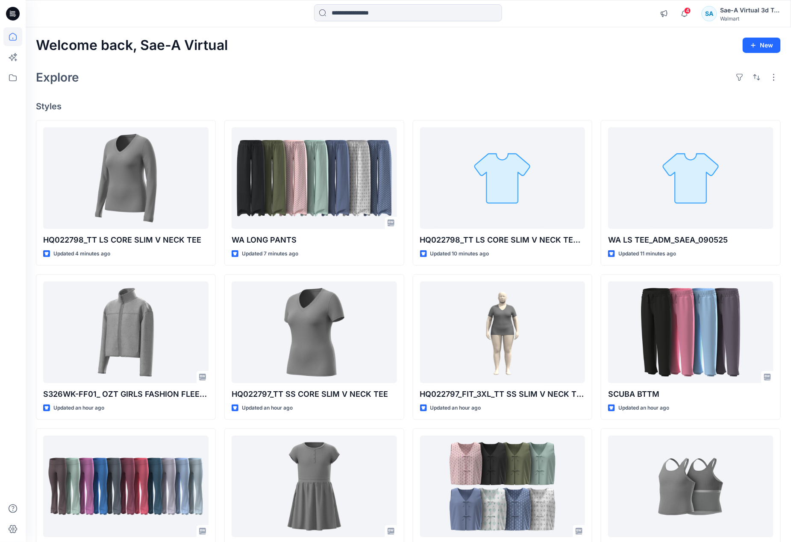
click at [375, 86] on div "Explore" at bounding box center [408, 77] width 744 height 21
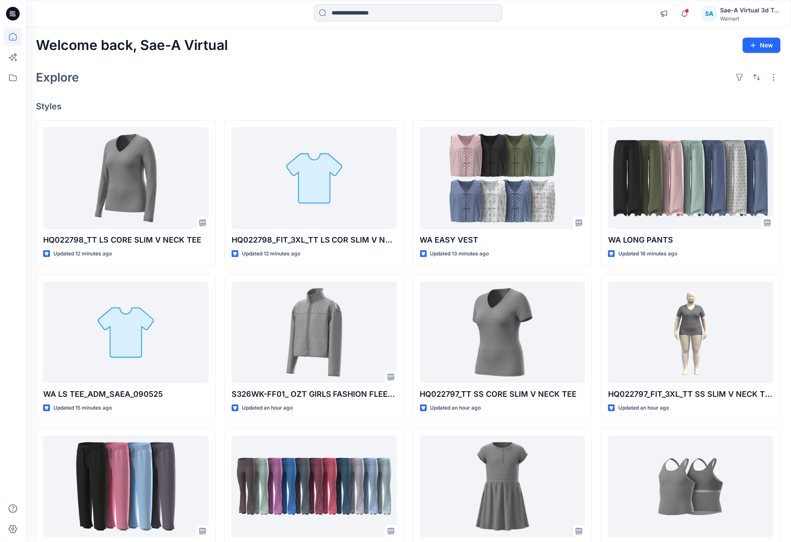
click at [346, 94] on div "Welcome back, Sae-A Virtual New Explore Styles HQ022798_TT LS CORE SLIM V NECK …" at bounding box center [408, 321] width 765 height 588
click at [356, 101] on h4 "Styles" at bounding box center [408, 106] width 744 height 10
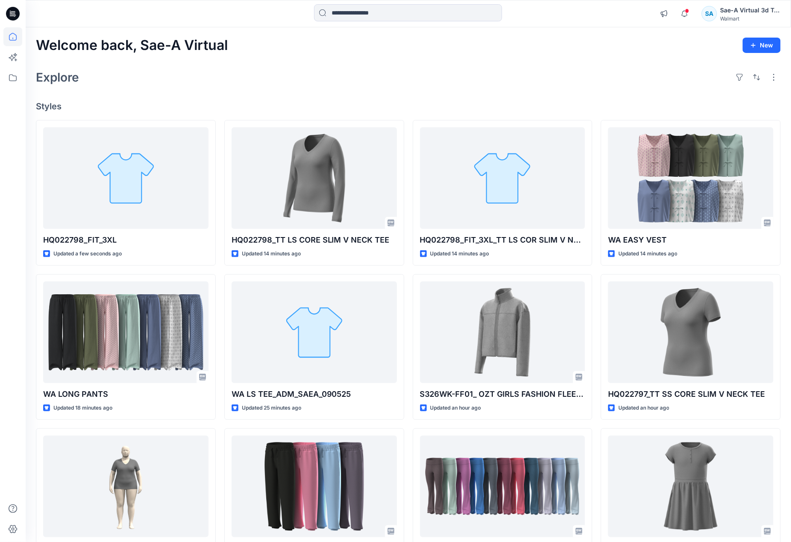
click at [228, 96] on div "Welcome back, Sae-A Virtual New Explore Styles HQ022798_FIT_3XL Updated a few s…" at bounding box center [408, 321] width 765 height 588
click at [258, 81] on div "Explore" at bounding box center [408, 77] width 744 height 21
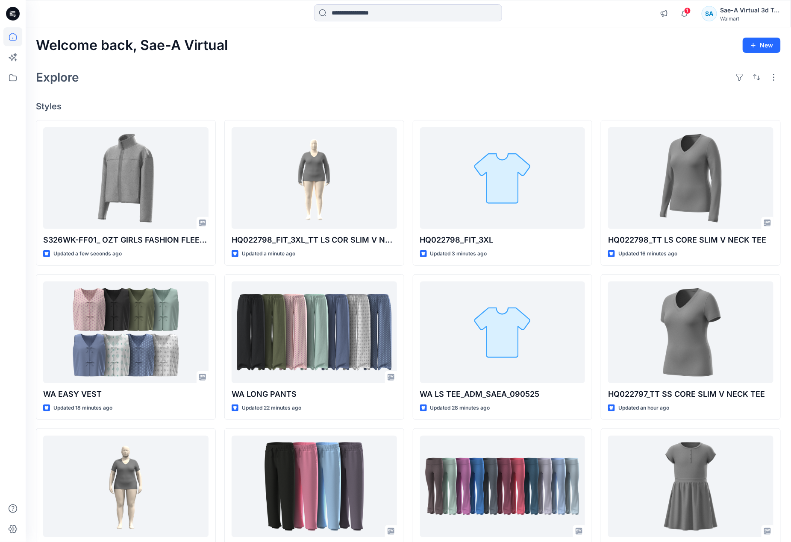
click at [358, 55] on div "Welcome back, Sae-A Virtual New Explore Styles S326WK-FF01_ OZT GIRLS FASHION F…" at bounding box center [408, 321] width 765 height 588
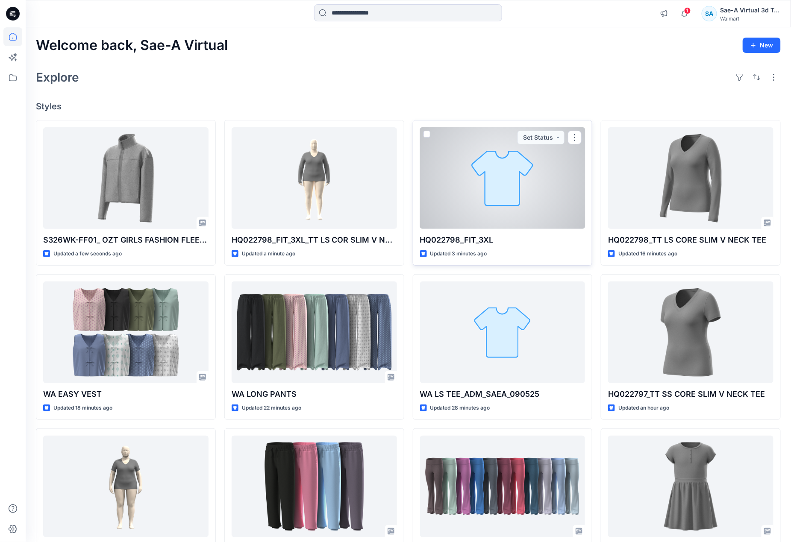
click at [549, 181] on div at bounding box center [502, 178] width 165 height 102
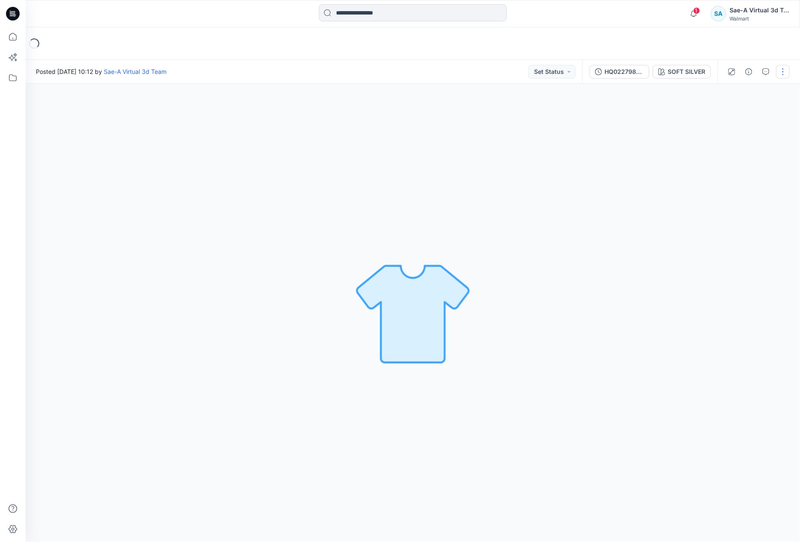
click at [781, 67] on button "button" at bounding box center [784, 72] width 14 height 14
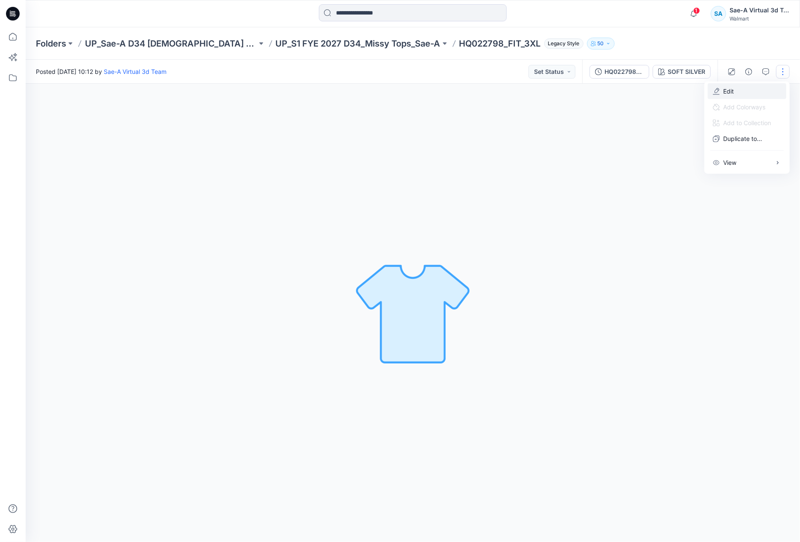
click at [744, 87] on button "Edit" at bounding box center [747, 91] width 79 height 16
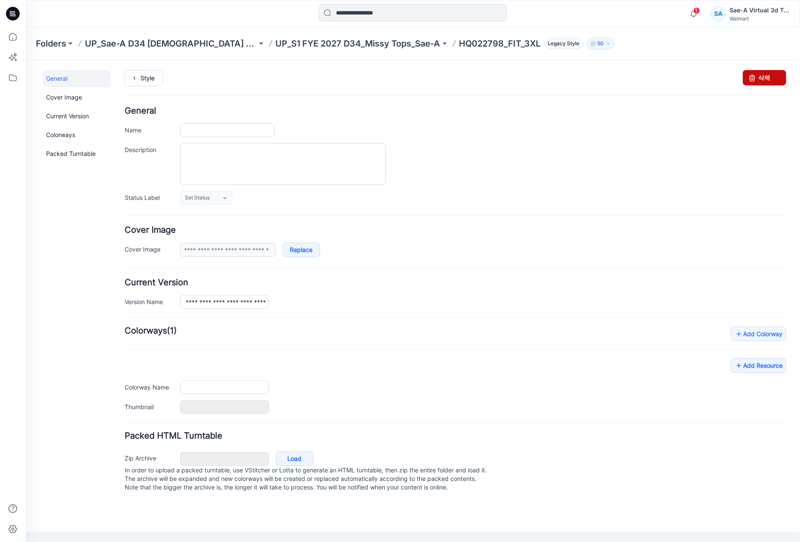
type input "**********"
click at [760, 76] on link "삭제" at bounding box center [765, 77] width 44 height 15
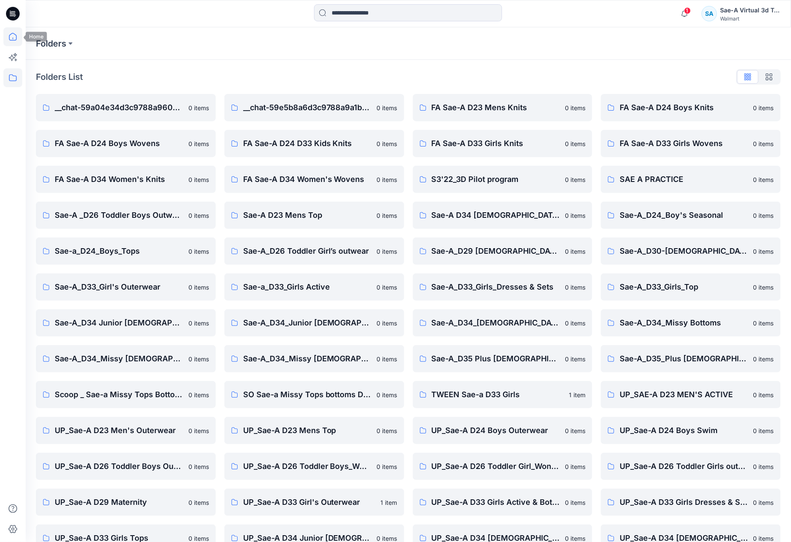
click at [12, 38] on icon at bounding box center [12, 36] width 19 height 19
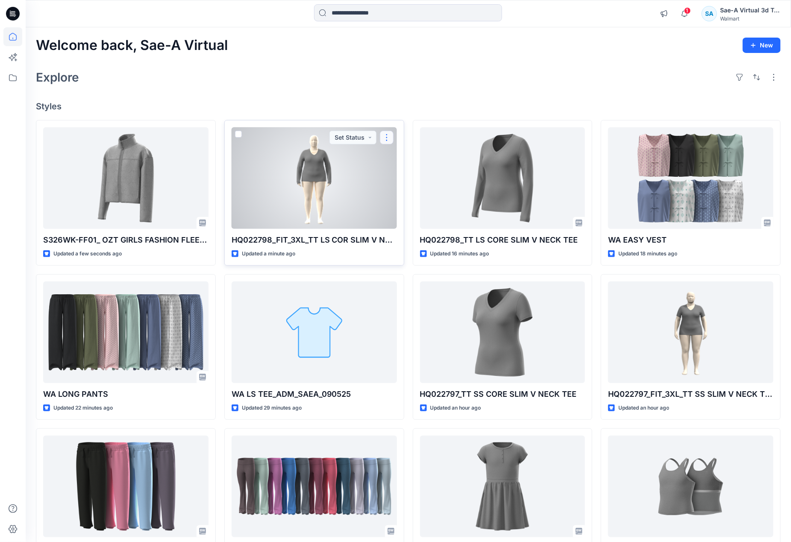
click at [386, 135] on button "button" at bounding box center [387, 138] width 14 height 14
click at [401, 159] on p "Edit" at bounding box center [402, 157] width 11 height 9
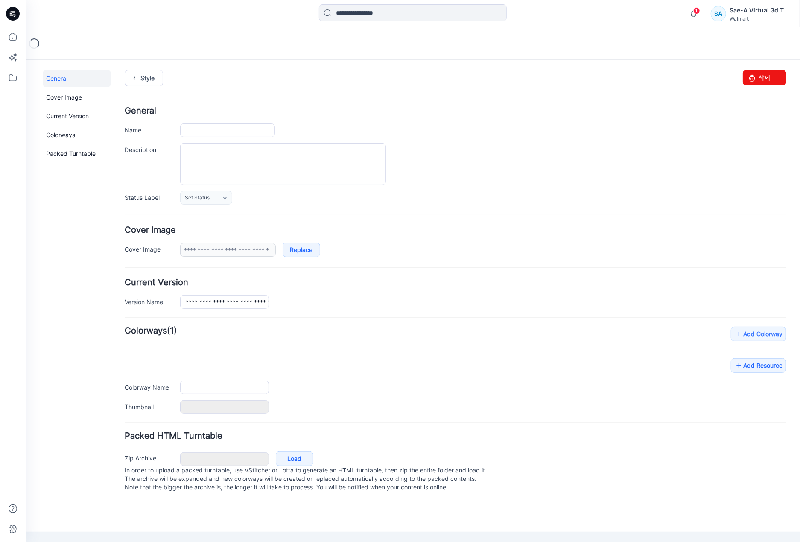
type input "**********"
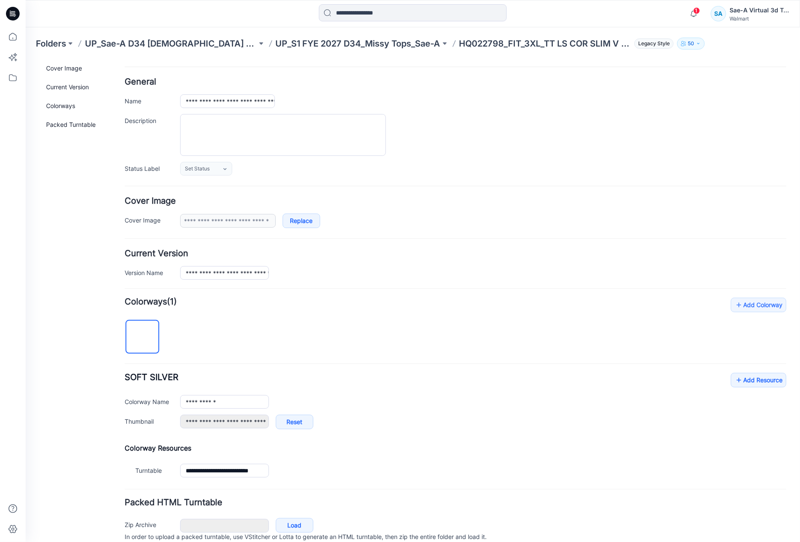
scroll to position [67, 0]
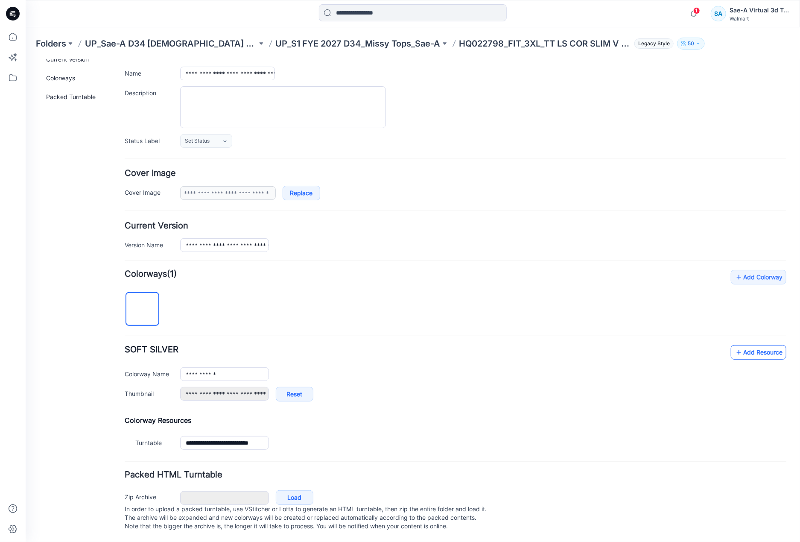
click at [737, 345] on link "Add Resource" at bounding box center [759, 352] width 56 height 15
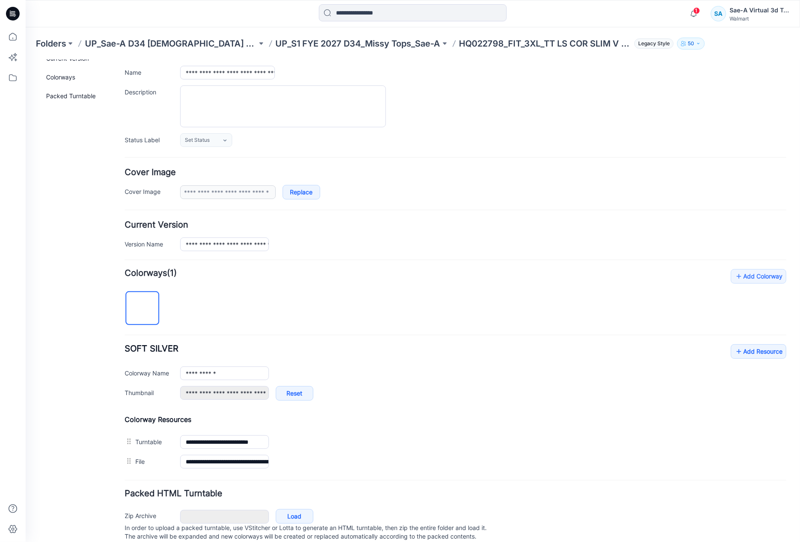
scroll to position [0, 0]
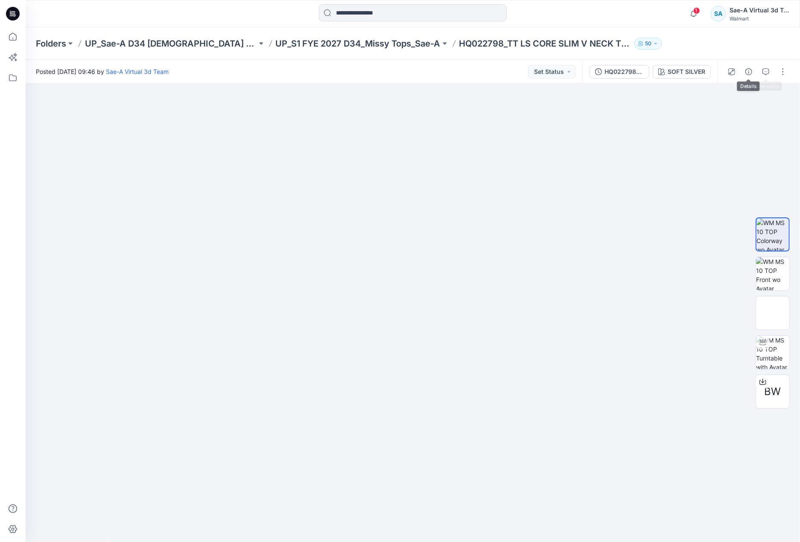
drag, startPoint x: 765, startPoint y: 68, endPoint x: 736, endPoint y: 71, distance: 28.8
click at [765, 68] on icon "button" at bounding box center [766, 71] width 7 height 7
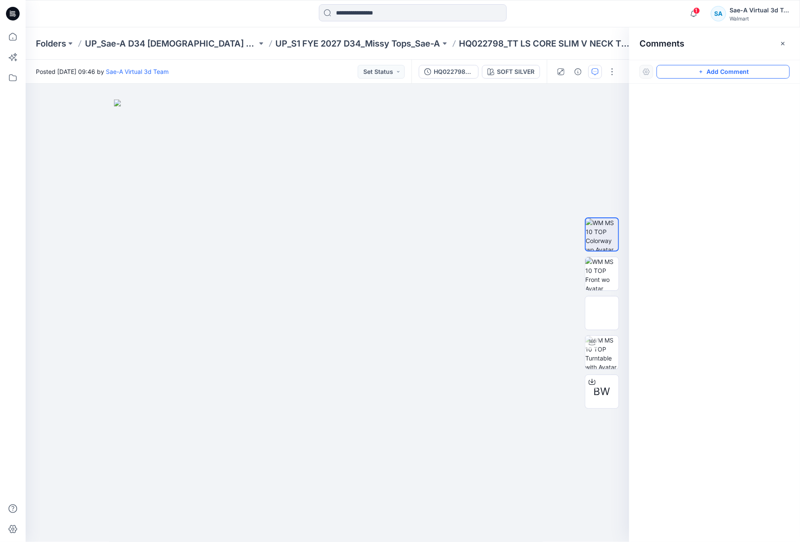
click at [711, 69] on button "Add Comment" at bounding box center [723, 72] width 133 height 14
click at [415, 129] on div "1" at bounding box center [328, 313] width 604 height 458
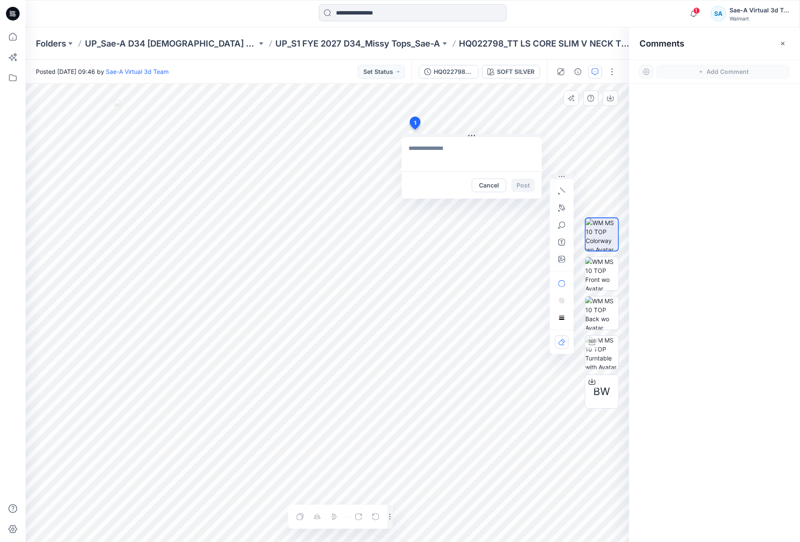
click at [466, 165] on textarea at bounding box center [472, 154] width 140 height 34
type textarea "**********"
click at [515, 184] on button "Post" at bounding box center [523, 186] width 23 height 14
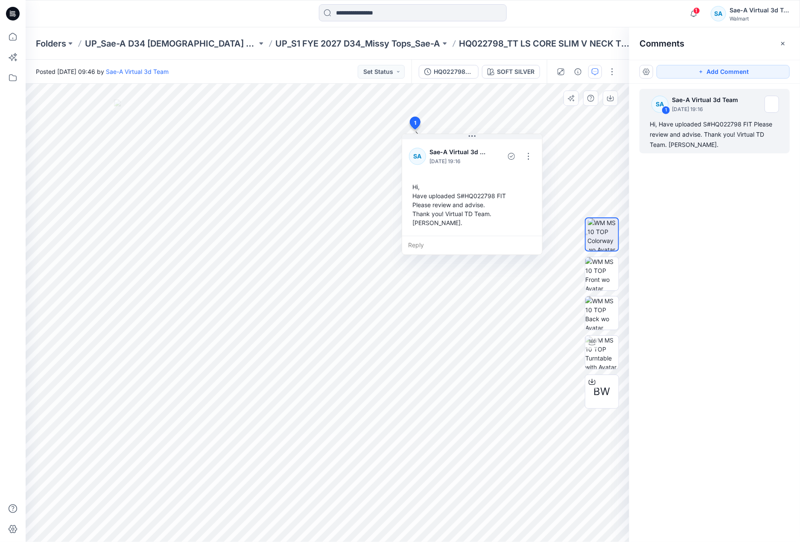
click at [781, 43] on icon "button" at bounding box center [783, 43] width 7 height 7
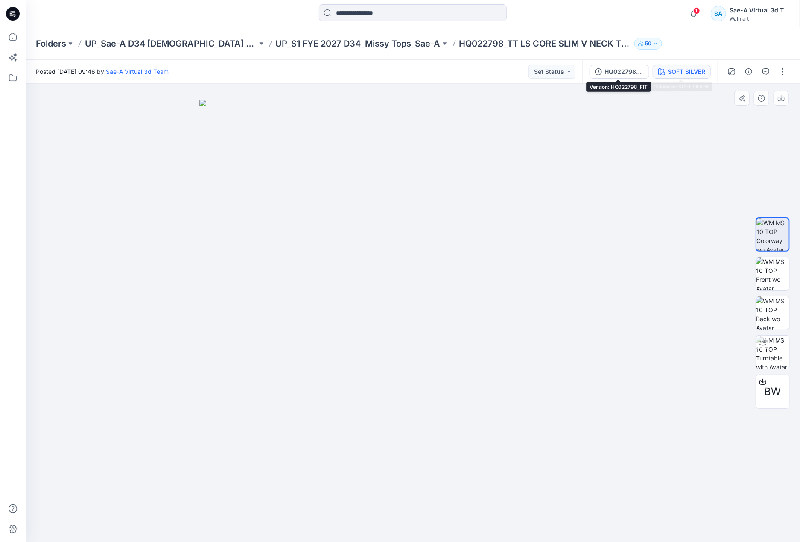
click at [686, 71] on div "SOFT SILVER" at bounding box center [687, 71] width 38 height 9
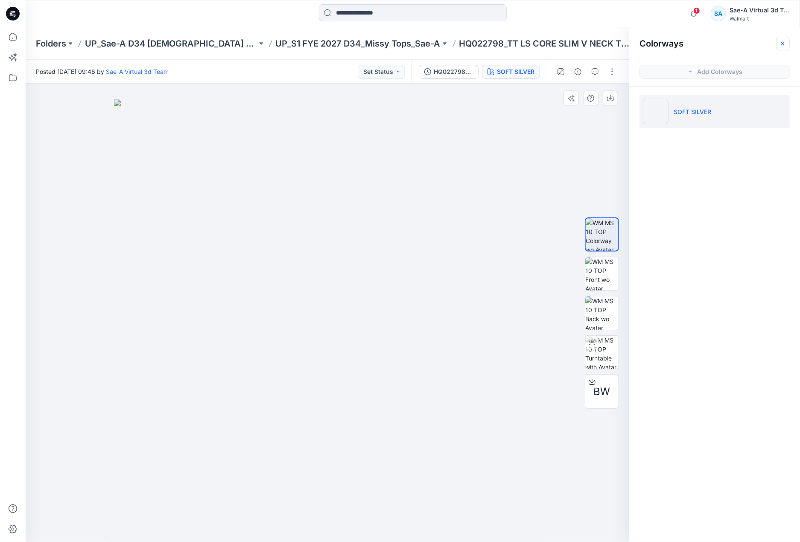
click at [788, 42] on button "button" at bounding box center [784, 44] width 14 height 14
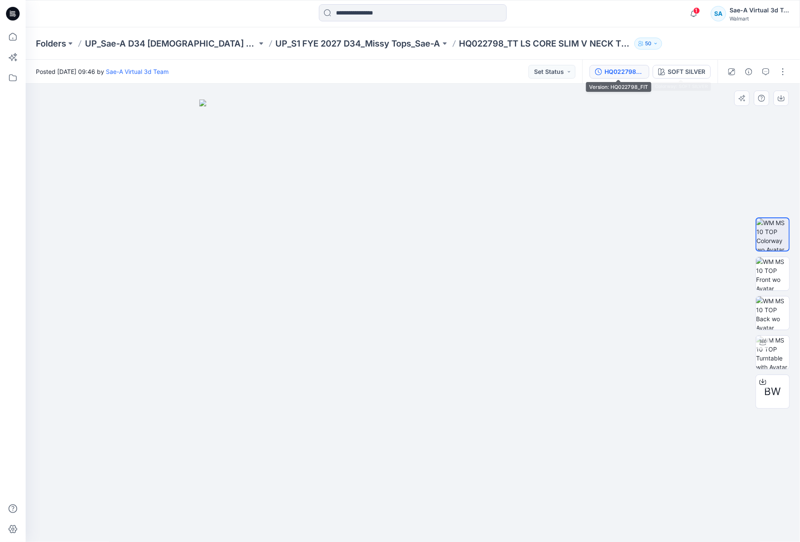
click at [634, 67] on div "HQ022798_FIT" at bounding box center [624, 71] width 39 height 9
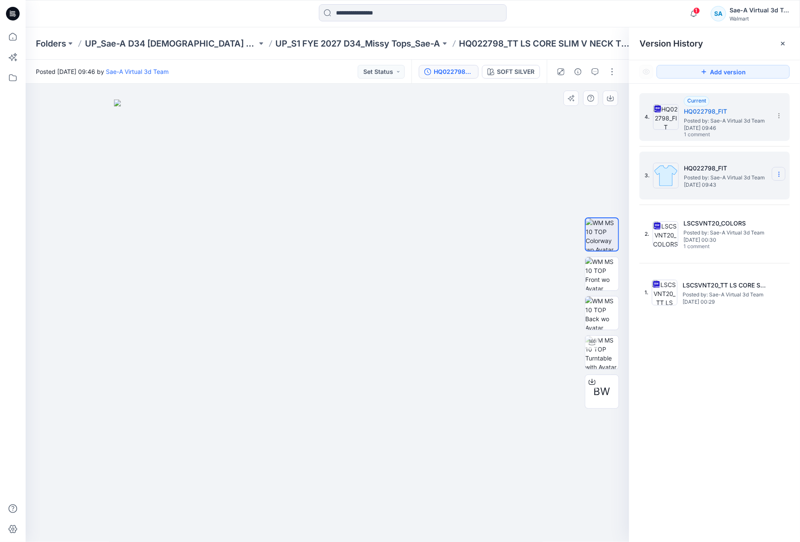
click at [779, 176] on icon at bounding box center [779, 174] width 7 height 7
click at [721, 222] on span "Hide Version" at bounding box center [717, 225] width 35 height 10
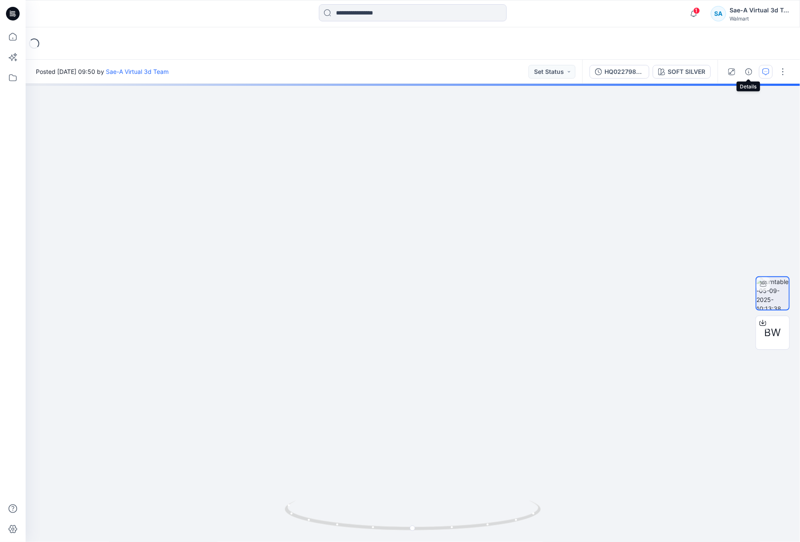
click at [763, 72] on icon "button" at bounding box center [766, 71] width 7 height 7
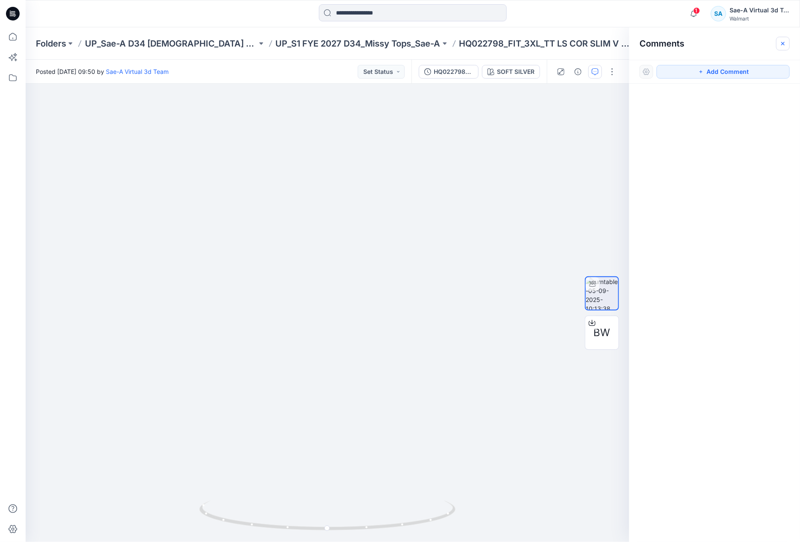
click at [781, 42] on icon "button" at bounding box center [783, 43] width 7 height 7
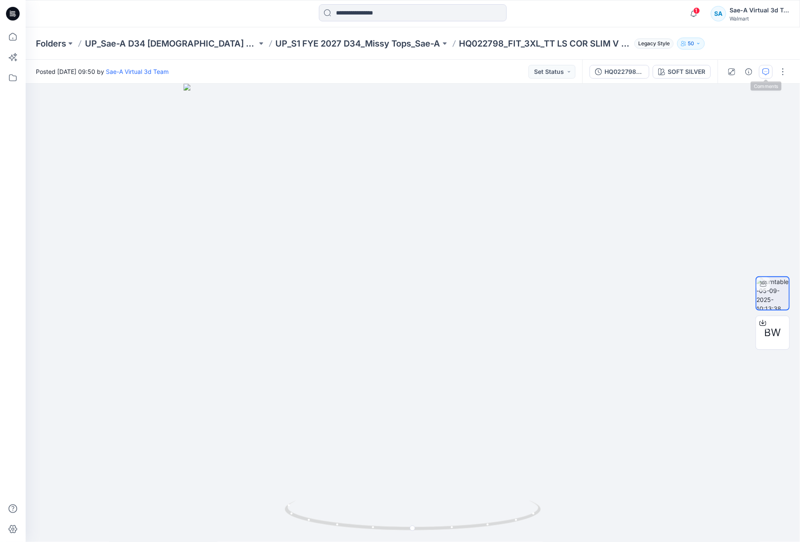
click at [766, 71] on icon "button" at bounding box center [766, 71] width 3 height 0
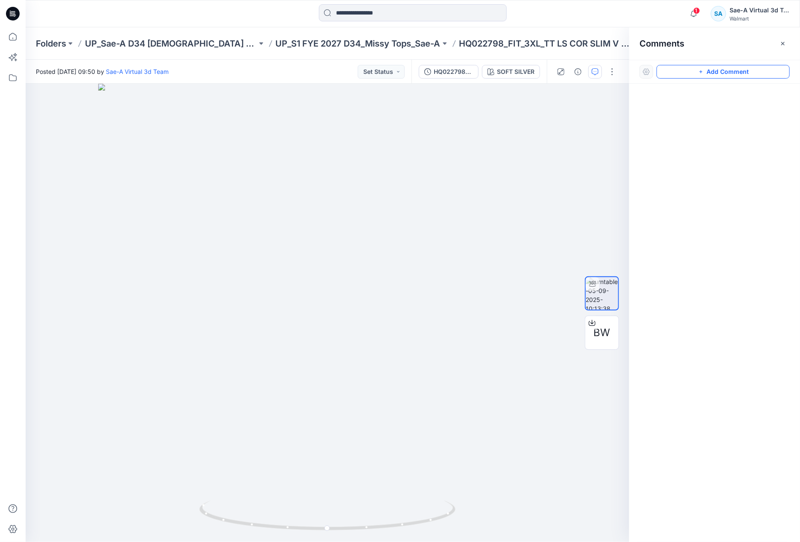
click at [737, 73] on button "Add Comment" at bounding box center [723, 72] width 133 height 14
click at [413, 149] on div "1" at bounding box center [328, 313] width 604 height 458
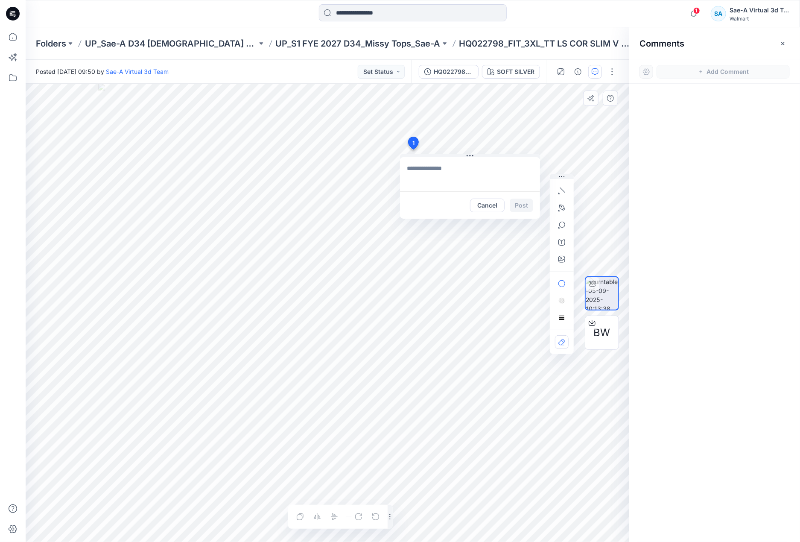
click at [480, 173] on textarea at bounding box center [470, 174] width 140 height 34
type textarea "**********"
click at [532, 202] on button "Post" at bounding box center [521, 206] width 23 height 14
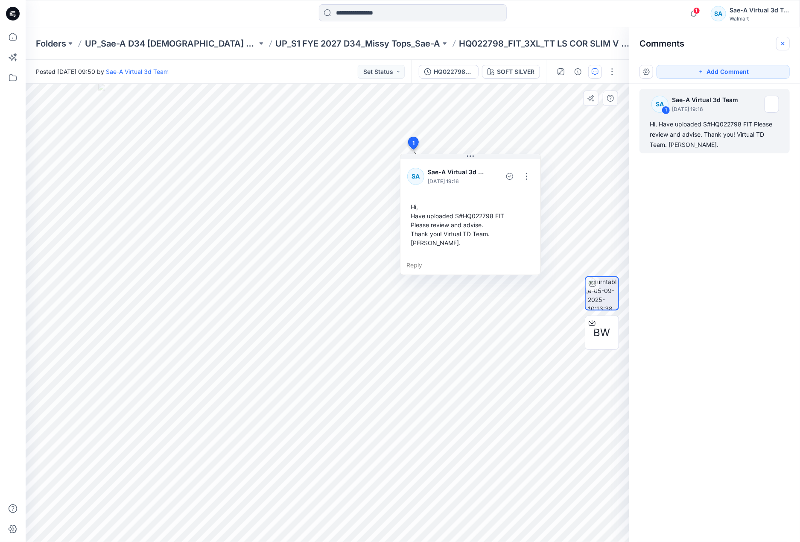
click at [781, 45] on icon "button" at bounding box center [783, 43] width 7 height 7
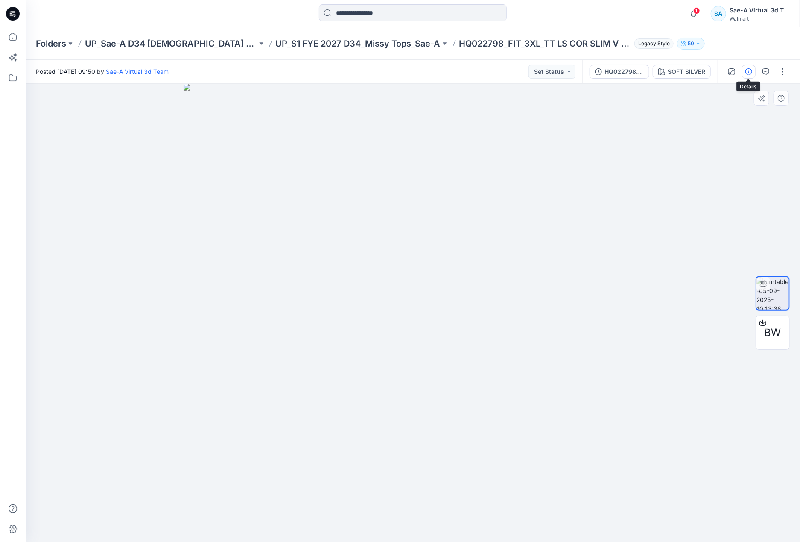
click at [749, 69] on icon "button" at bounding box center [749, 71] width 7 height 7
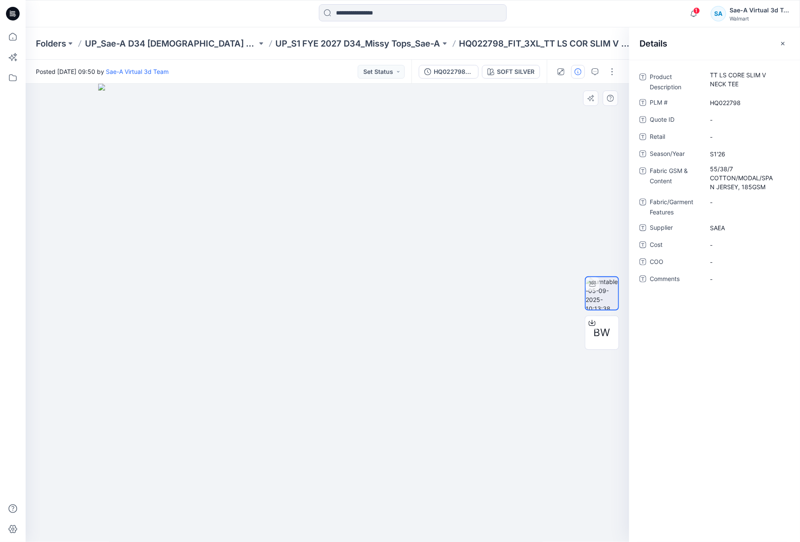
click at [594, 26] on div "1 Notifications Your style HQ022798_FIT_3XL_TT LS COR SLIM V NECK TEE is ready …" at bounding box center [413, 13] width 775 height 27
click at [346, 44] on p "UP_S1 FYE 2027 D34_Missy Tops_Sae-A" at bounding box center [358, 44] width 165 height 12
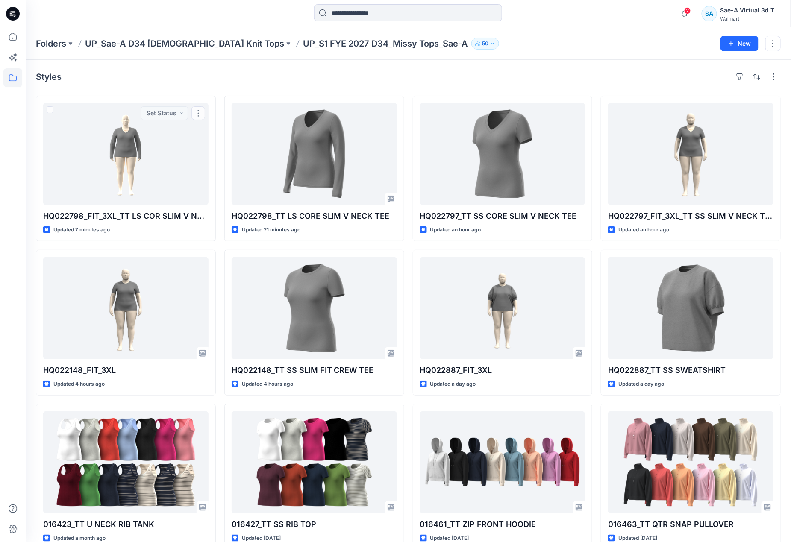
click at [162, 73] on div "Styles" at bounding box center [408, 77] width 744 height 14
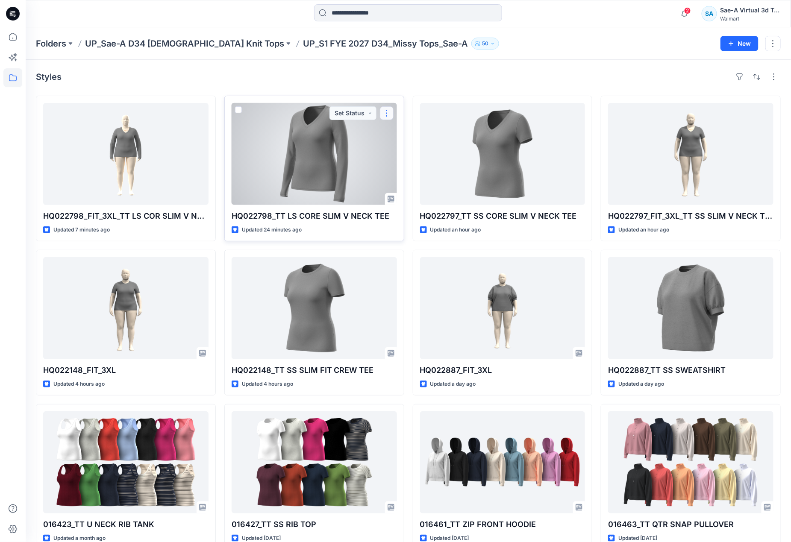
click at [383, 117] on button "button" at bounding box center [387, 113] width 14 height 14
click at [397, 133] on p "Edit" at bounding box center [402, 133] width 11 height 9
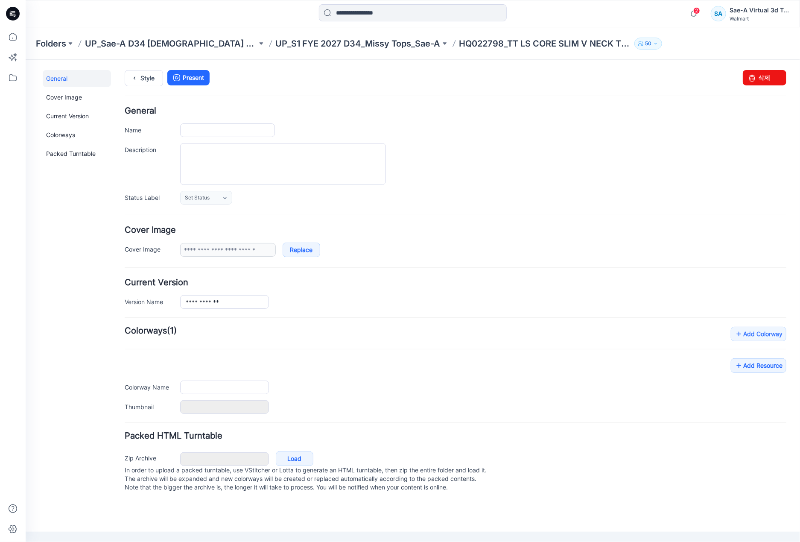
type input "**********"
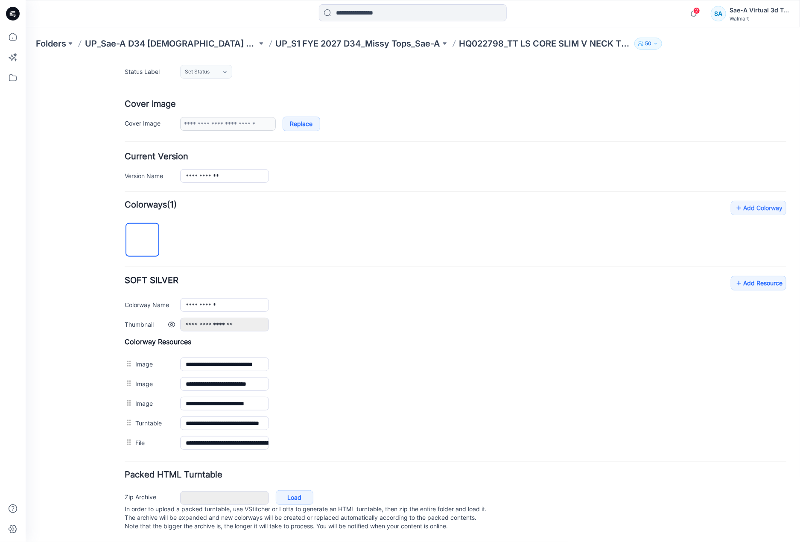
scroll to position [137, 0]
click at [732, 275] on link "Add Resource" at bounding box center [759, 282] width 56 height 15
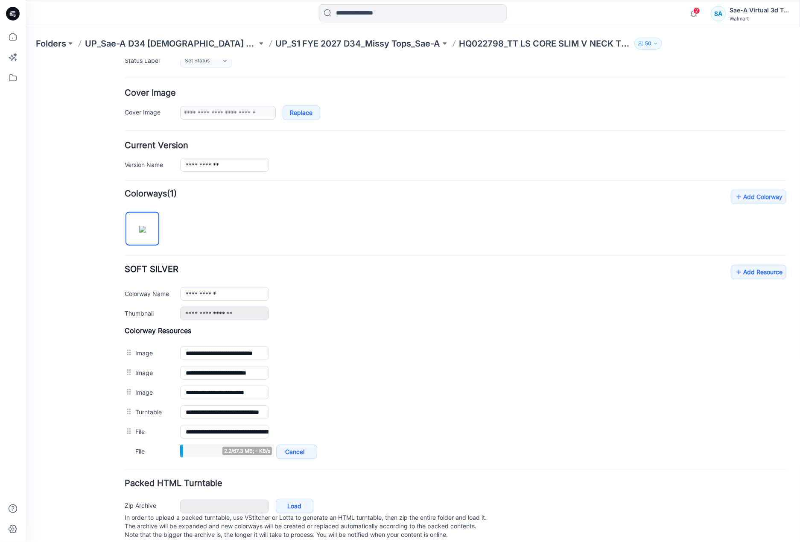
click at [25, 59] on img at bounding box center [25, 59] width 0 height 0
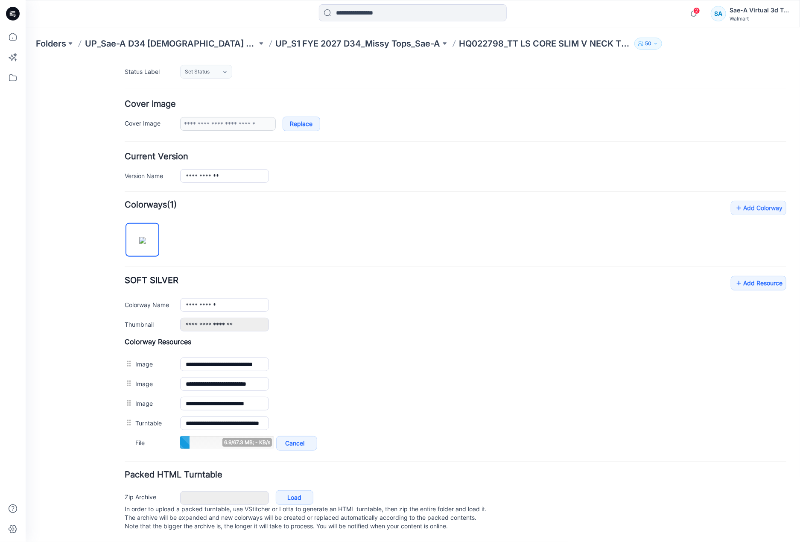
scroll to position [118, 0]
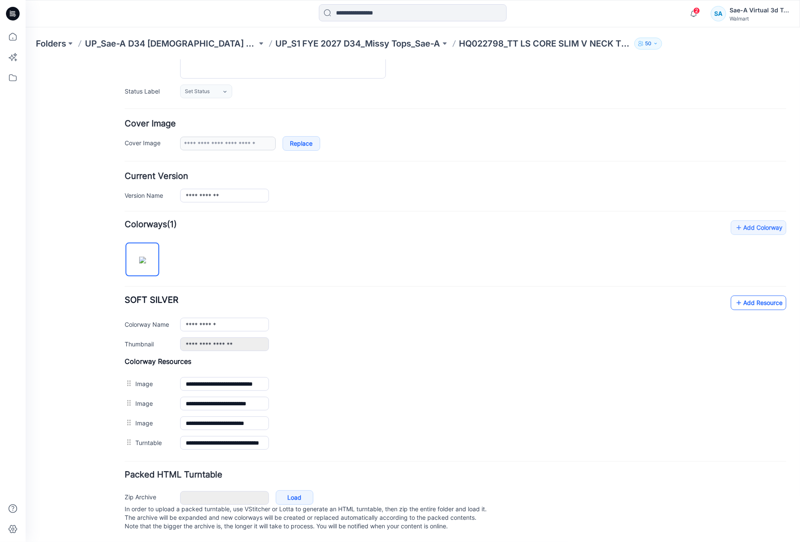
click at [735, 296] on icon at bounding box center [739, 303] width 9 height 14
click at [736, 295] on link "Add Resource" at bounding box center [759, 302] width 56 height 15
click at [750, 275] on div "**********" at bounding box center [455, 336] width 662 height 232
click at [740, 296] on link "Add Resource" at bounding box center [759, 302] width 56 height 15
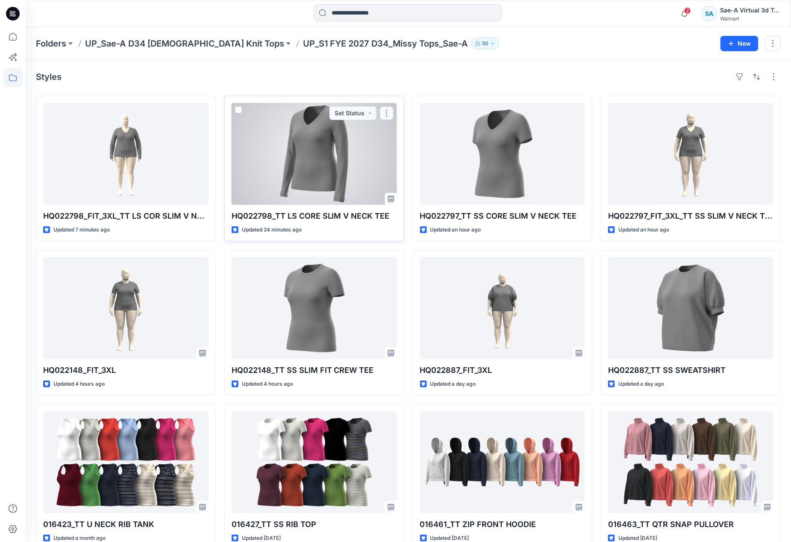
click at [384, 115] on button "button" at bounding box center [387, 113] width 14 height 14
click at [403, 132] on p "Edit" at bounding box center [402, 133] width 11 height 9
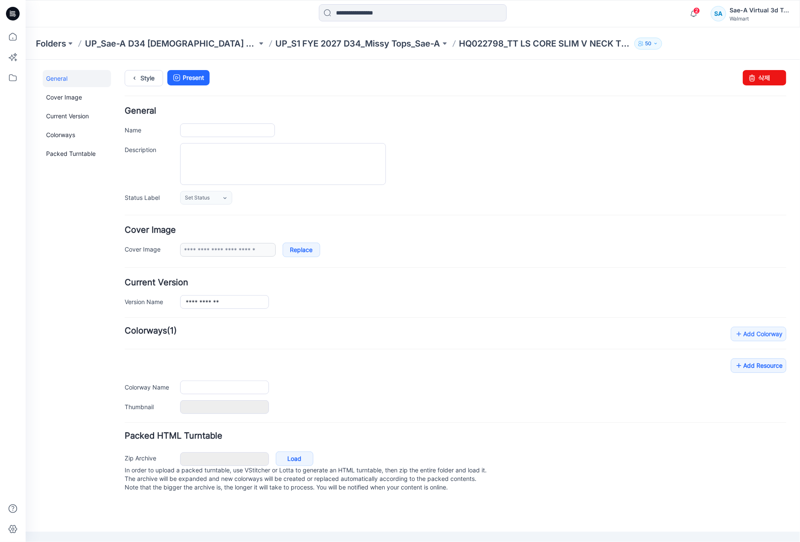
type input "**********"
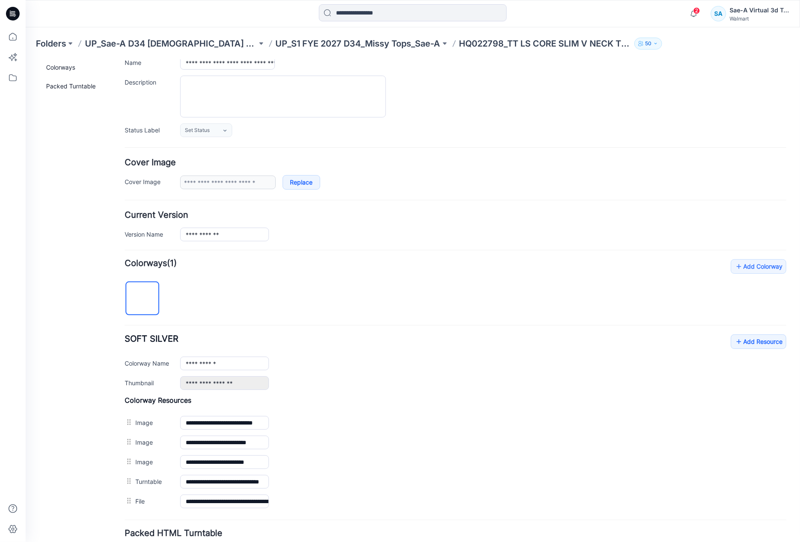
scroll to position [137, 0]
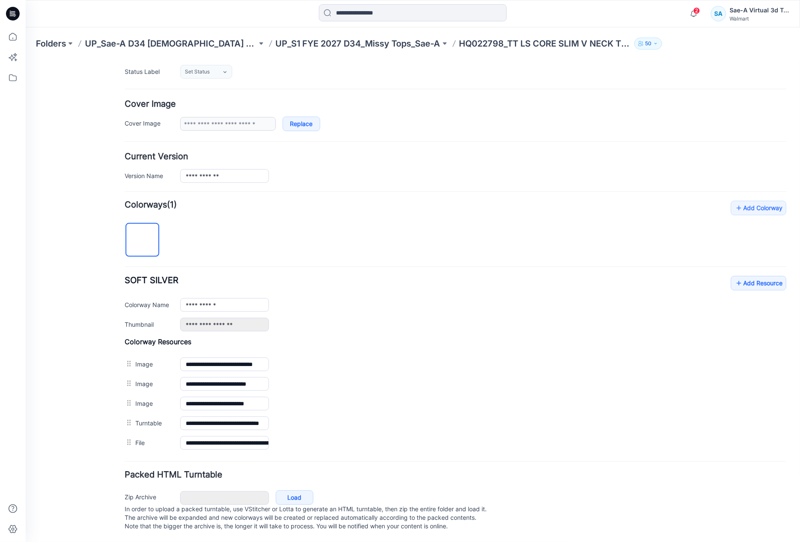
click at [25, 59] on img at bounding box center [25, 59] width 0 height 0
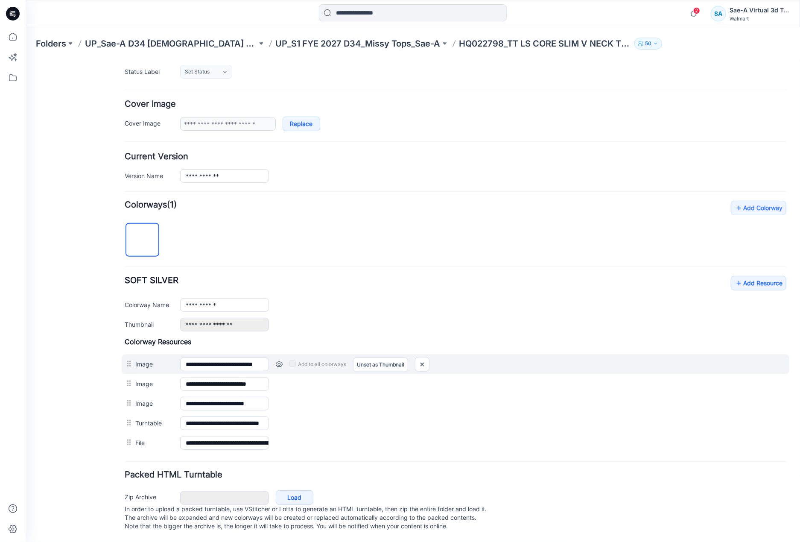
scroll to position [118, 0]
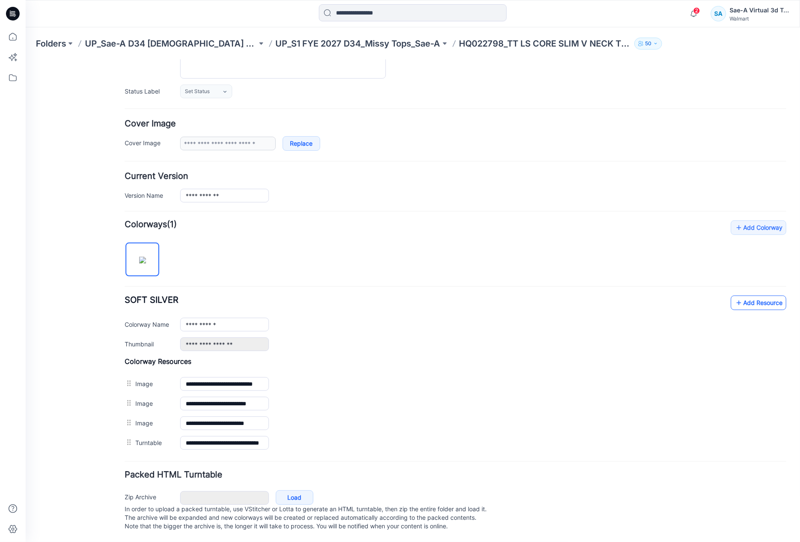
click at [734, 295] on link "Add Resource" at bounding box center [759, 302] width 56 height 15
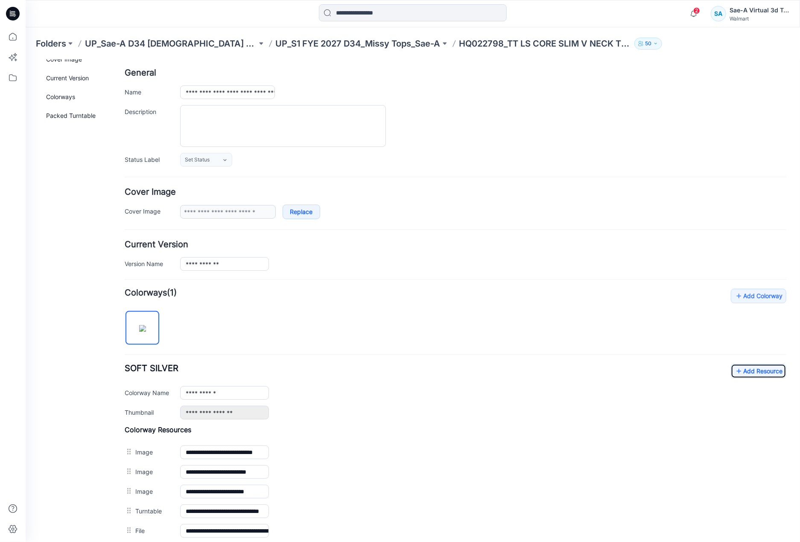
scroll to position [0, 0]
